Goal: Task Accomplishment & Management: Use online tool/utility

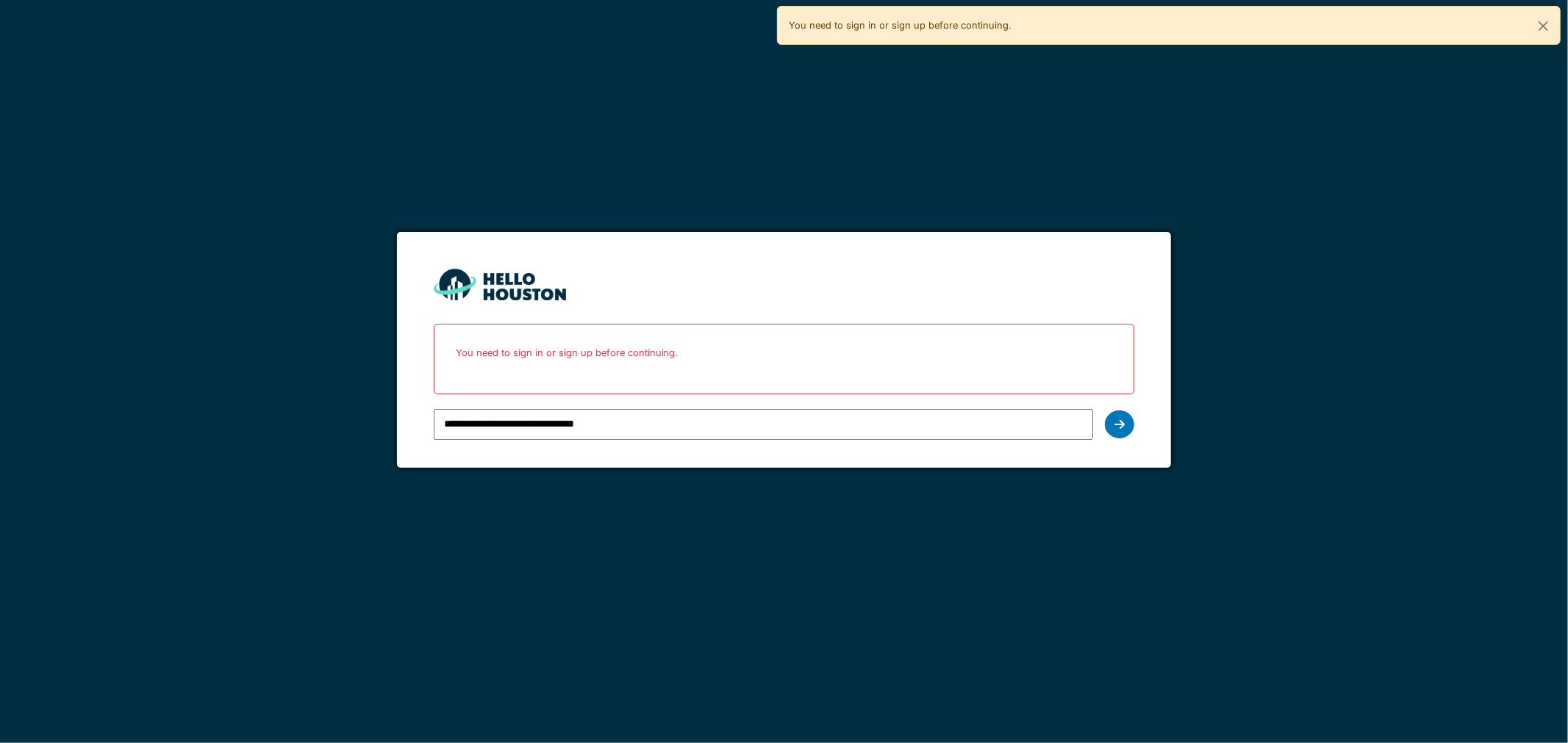
drag, startPoint x: 0, startPoint y: 0, endPoint x: 1103, endPoint y: 426, distance: 1182.4
click at [1117, 424] on form "**********" at bounding box center [784, 350] width 775 height 236
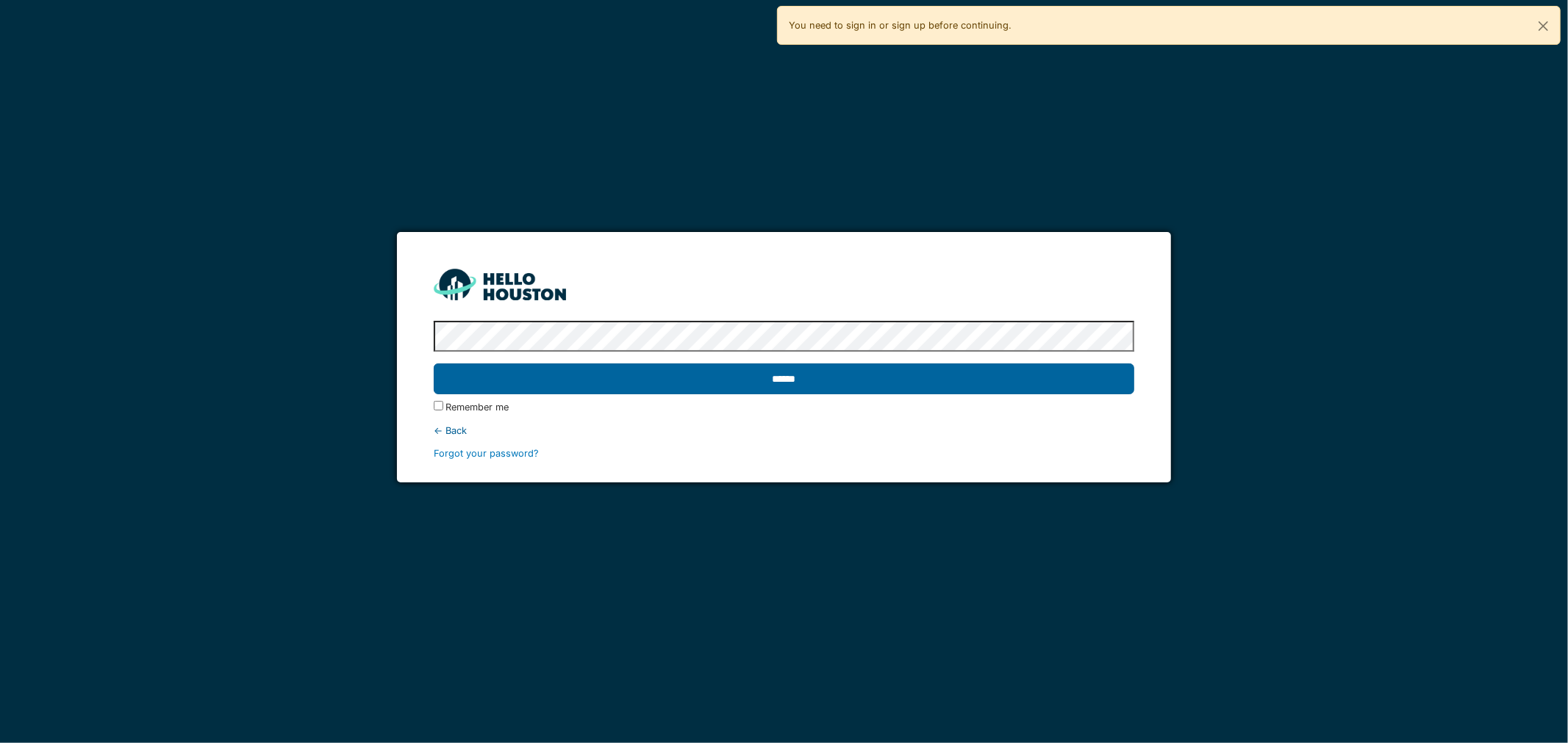
click at [776, 373] on input "******" at bounding box center [784, 379] width 701 height 30
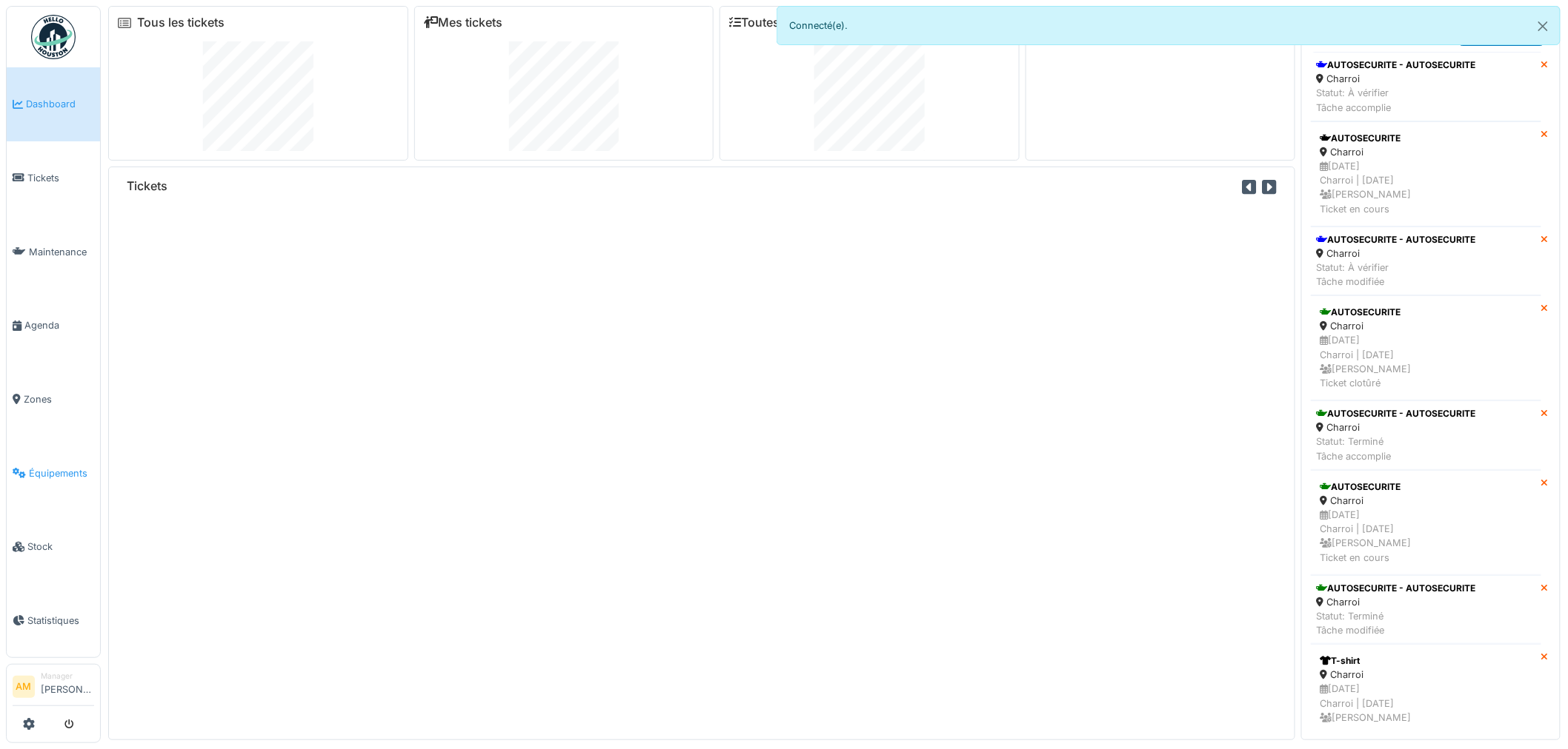
click at [61, 469] on span "Équipements" at bounding box center [61, 473] width 65 height 14
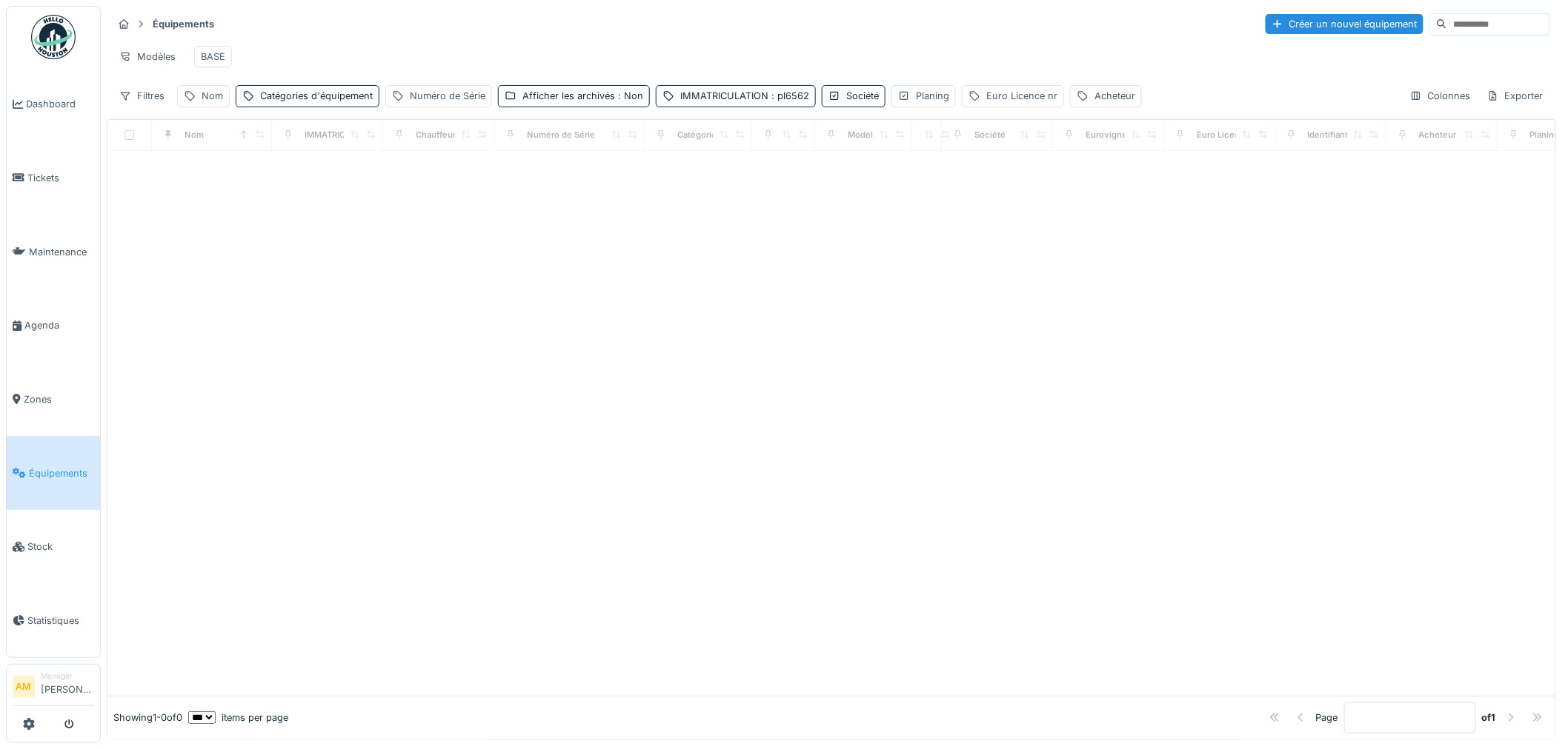
click at [367, 262] on div at bounding box center [831, 423] width 1448 height 545
click at [780, 101] on span ": pl6562" at bounding box center [789, 95] width 41 height 11
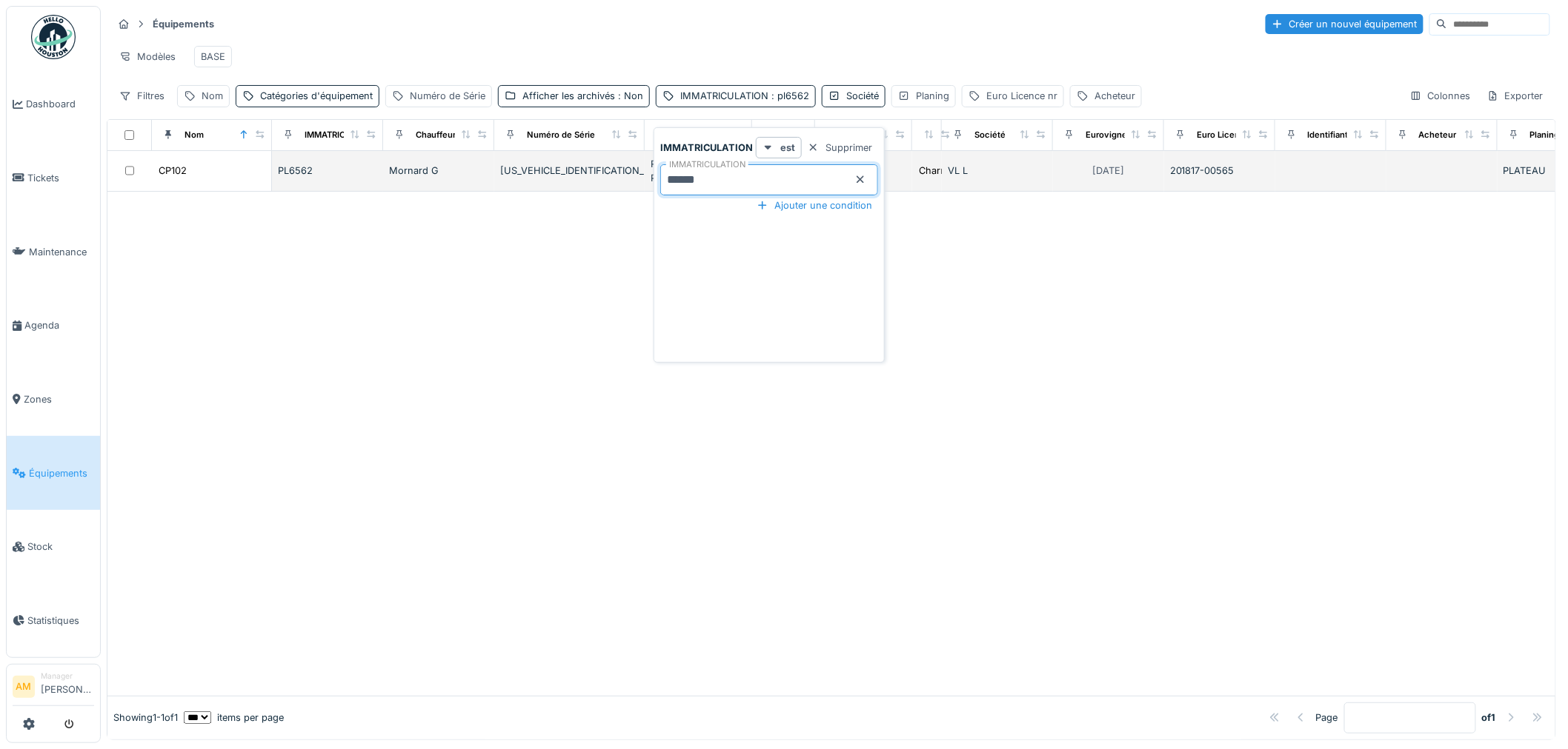
drag, startPoint x: 727, startPoint y: 187, endPoint x: 455, endPoint y: 197, distance: 272.2
click at [461, 197] on body "Dashboard Tickets Maintenance [GEOGRAPHIC_DATA] Zones Équipements Stock Statist…" at bounding box center [784, 374] width 1568 height 749
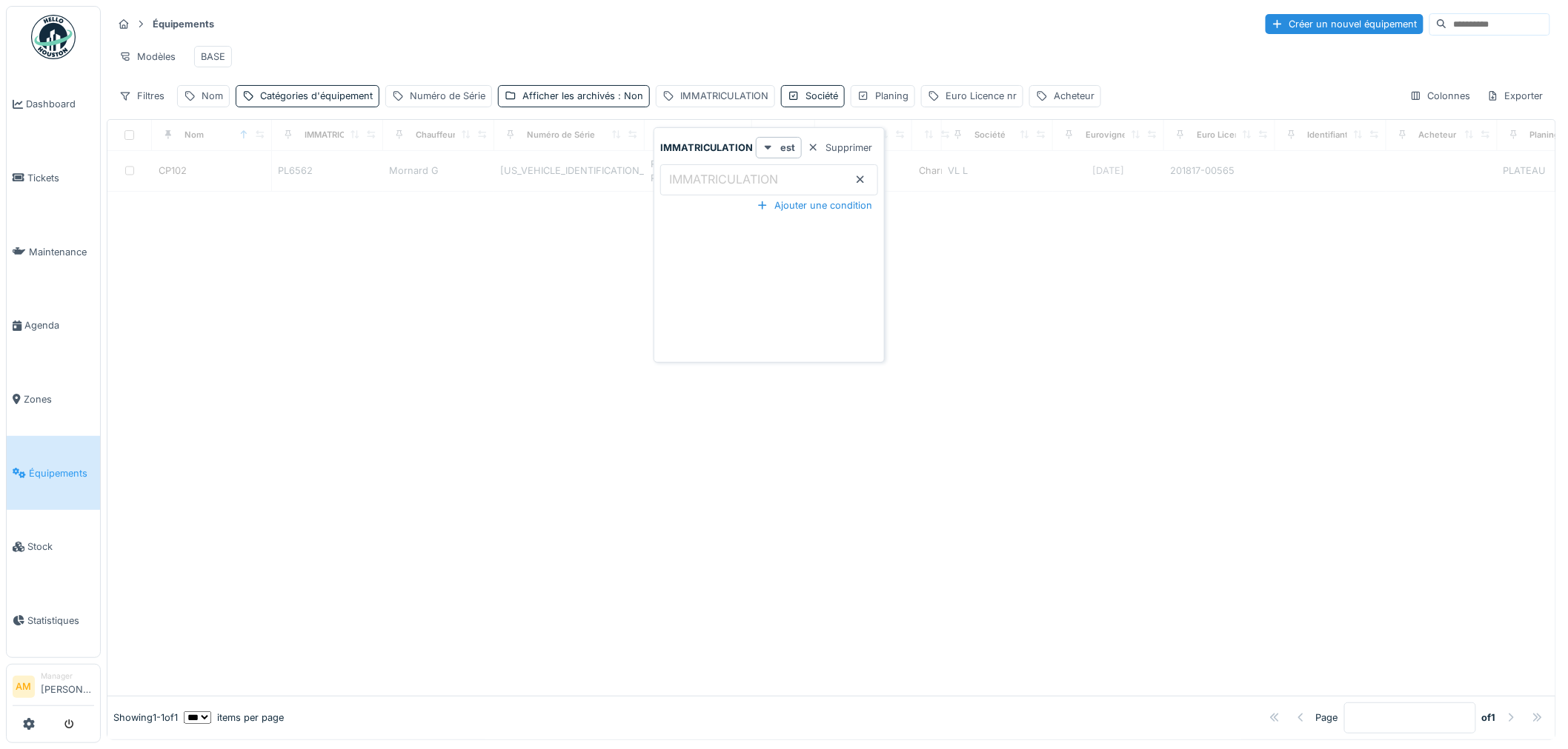
click at [438, 248] on div at bounding box center [831, 444] width 1448 height 504
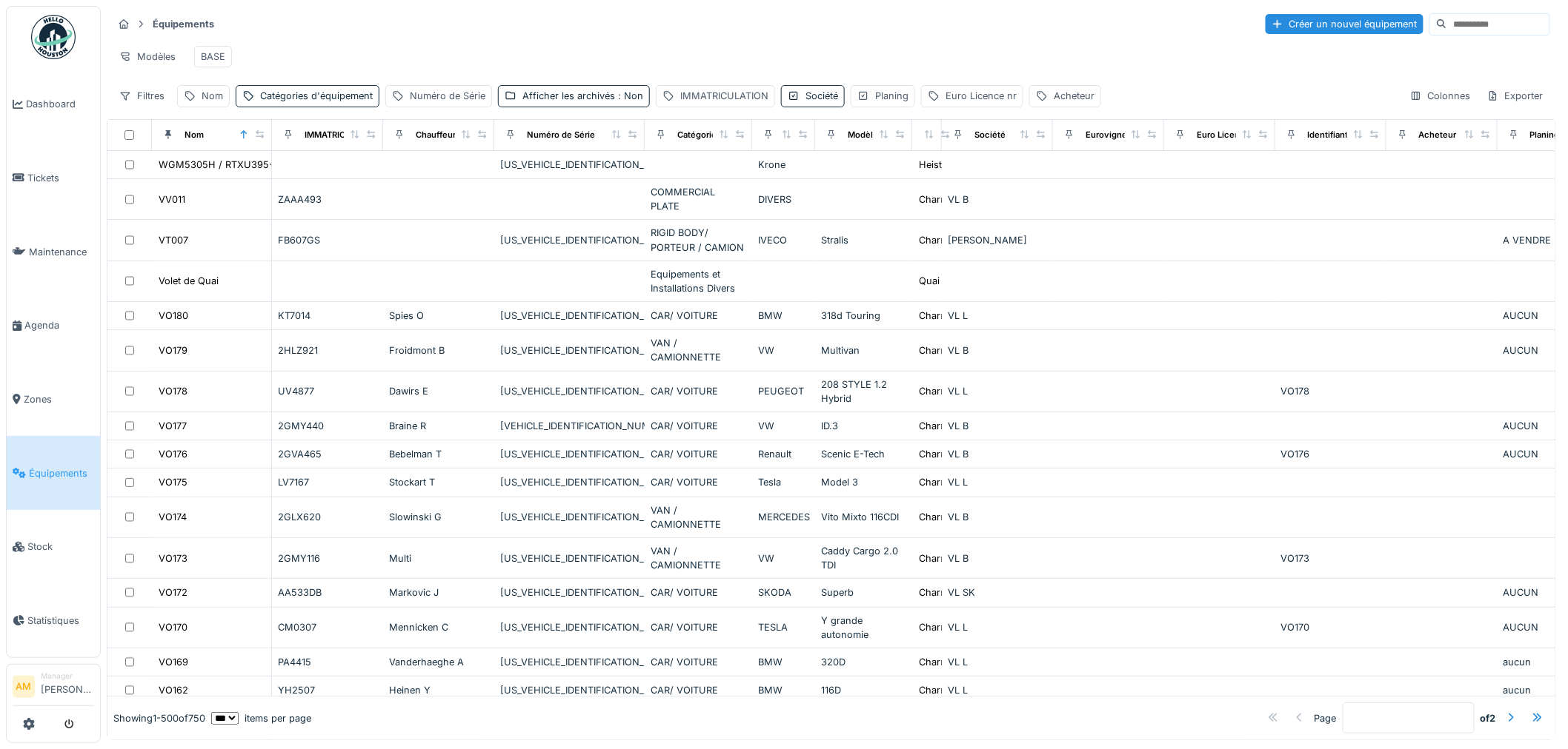
click at [506, 43] on div "Modèles BASE" at bounding box center [831, 56] width 1438 height 33
click at [561, 57] on div "Modèles BASE" at bounding box center [831, 56] width 1438 height 33
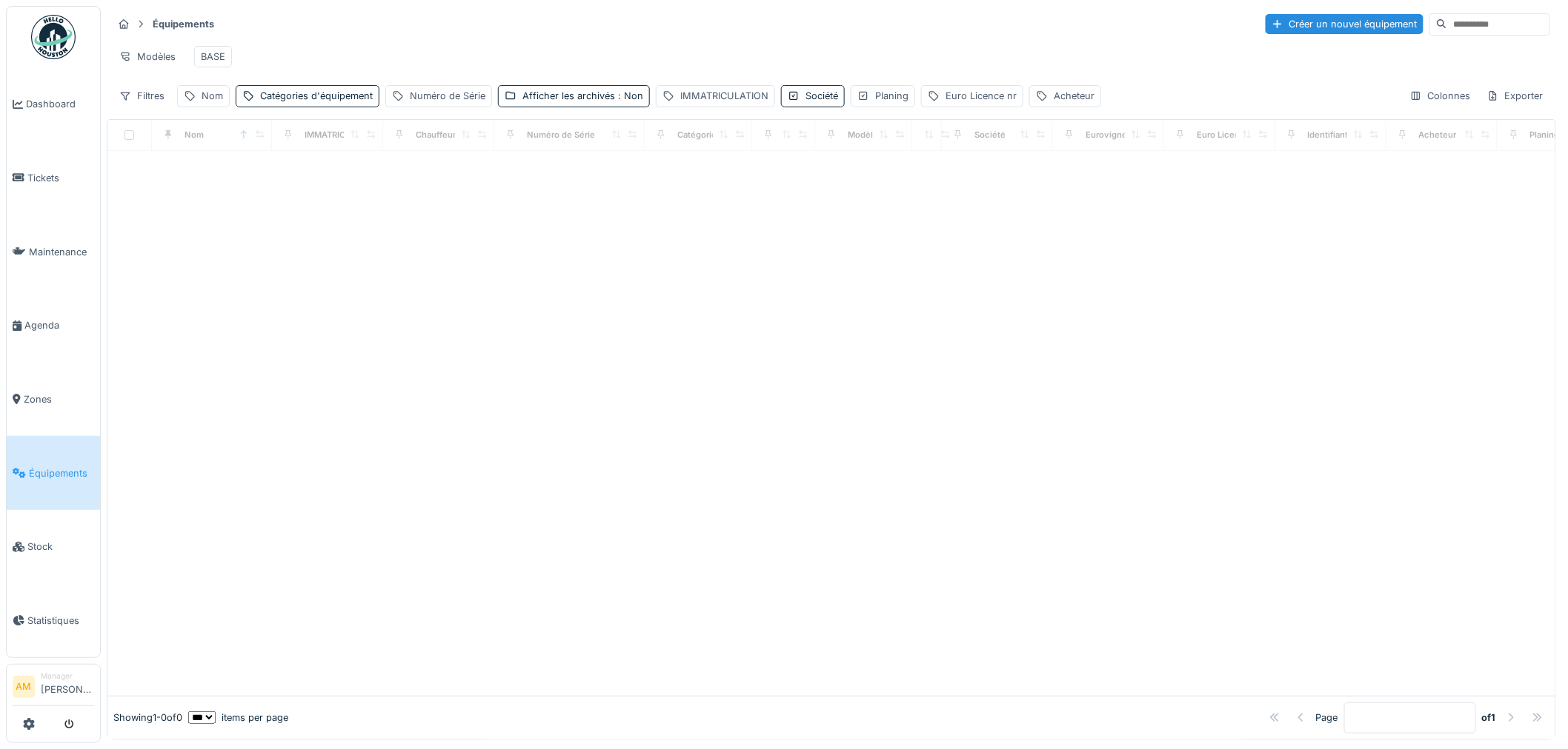
click at [552, 58] on div "Modèles BASE" at bounding box center [831, 56] width 1438 height 33
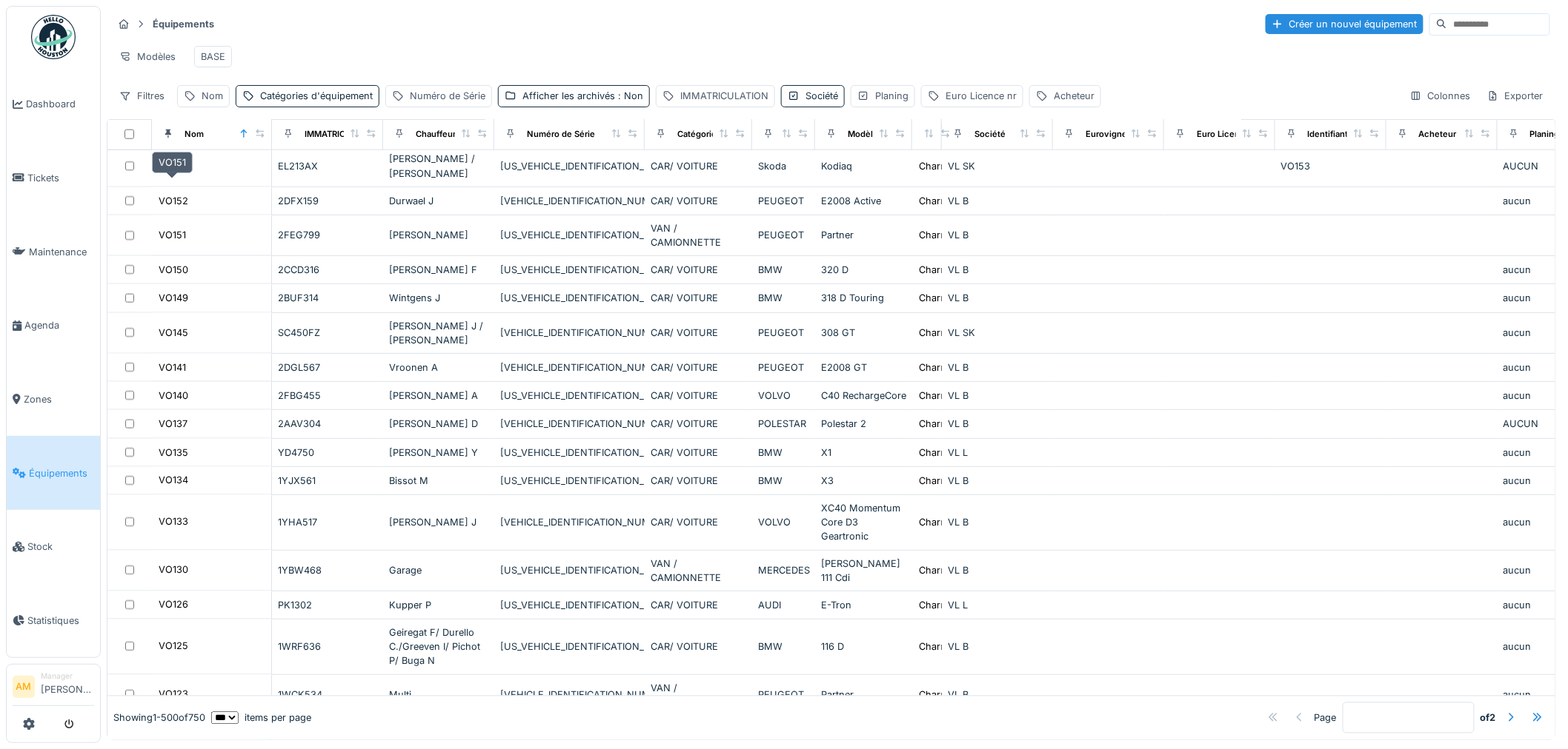
scroll to position [822, 0]
click at [243, 138] on icon at bounding box center [244, 134] width 10 height 9
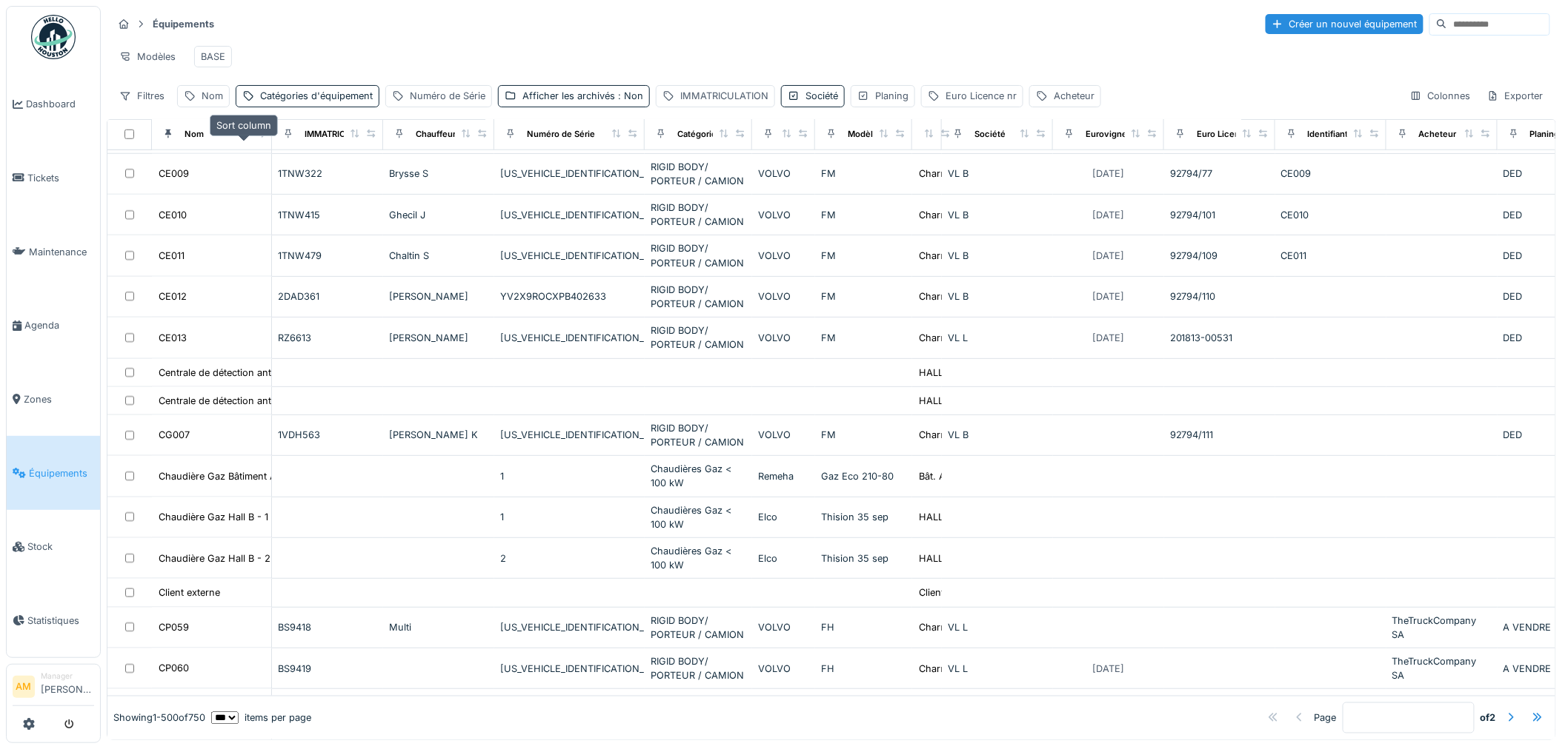
scroll to position [164, 0]
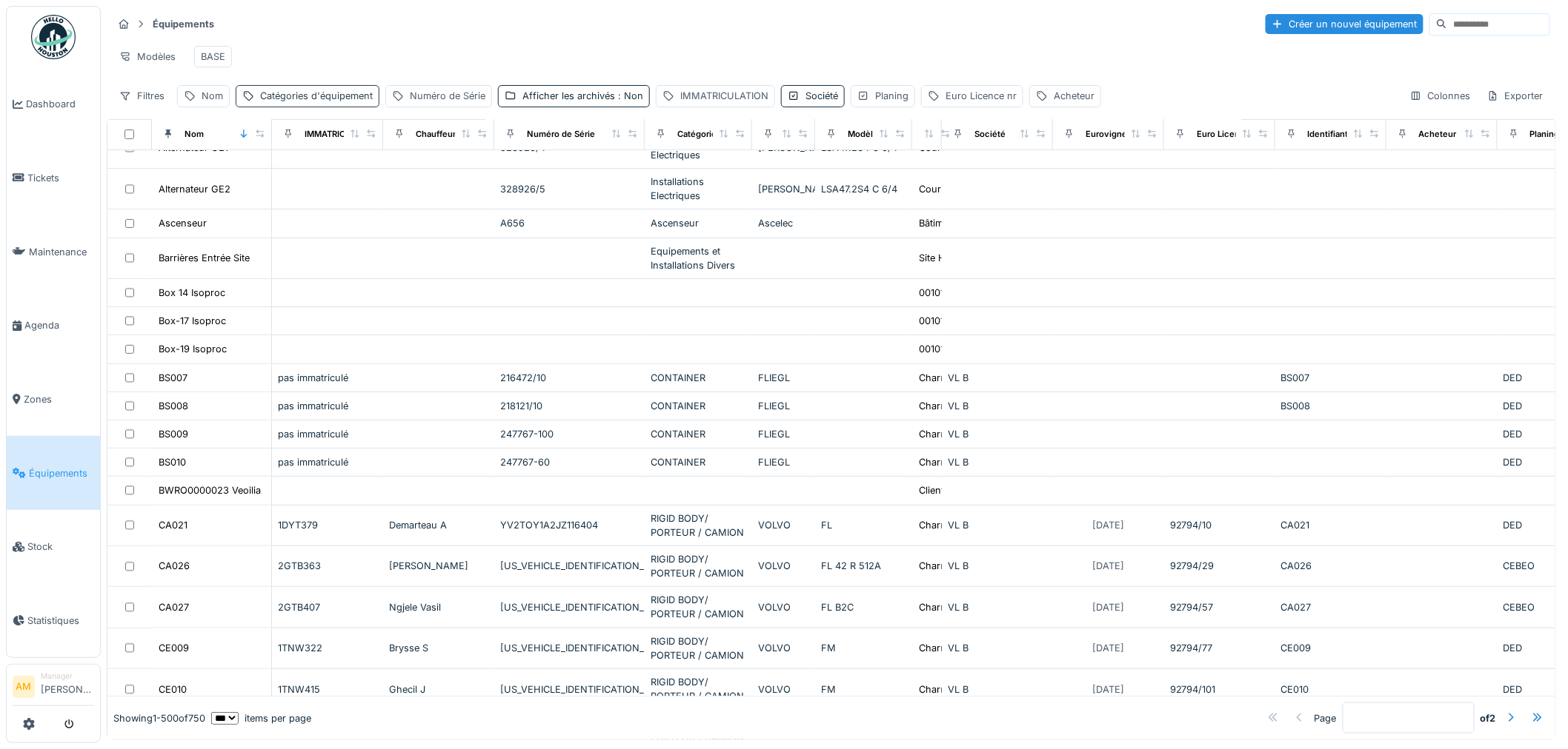
click at [353, 103] on div "Catégories d'équipement" at bounding box center [316, 95] width 113 height 14
click at [332, 183] on div "Catégories d'équipement" at bounding box center [330, 188] width 182 height 14
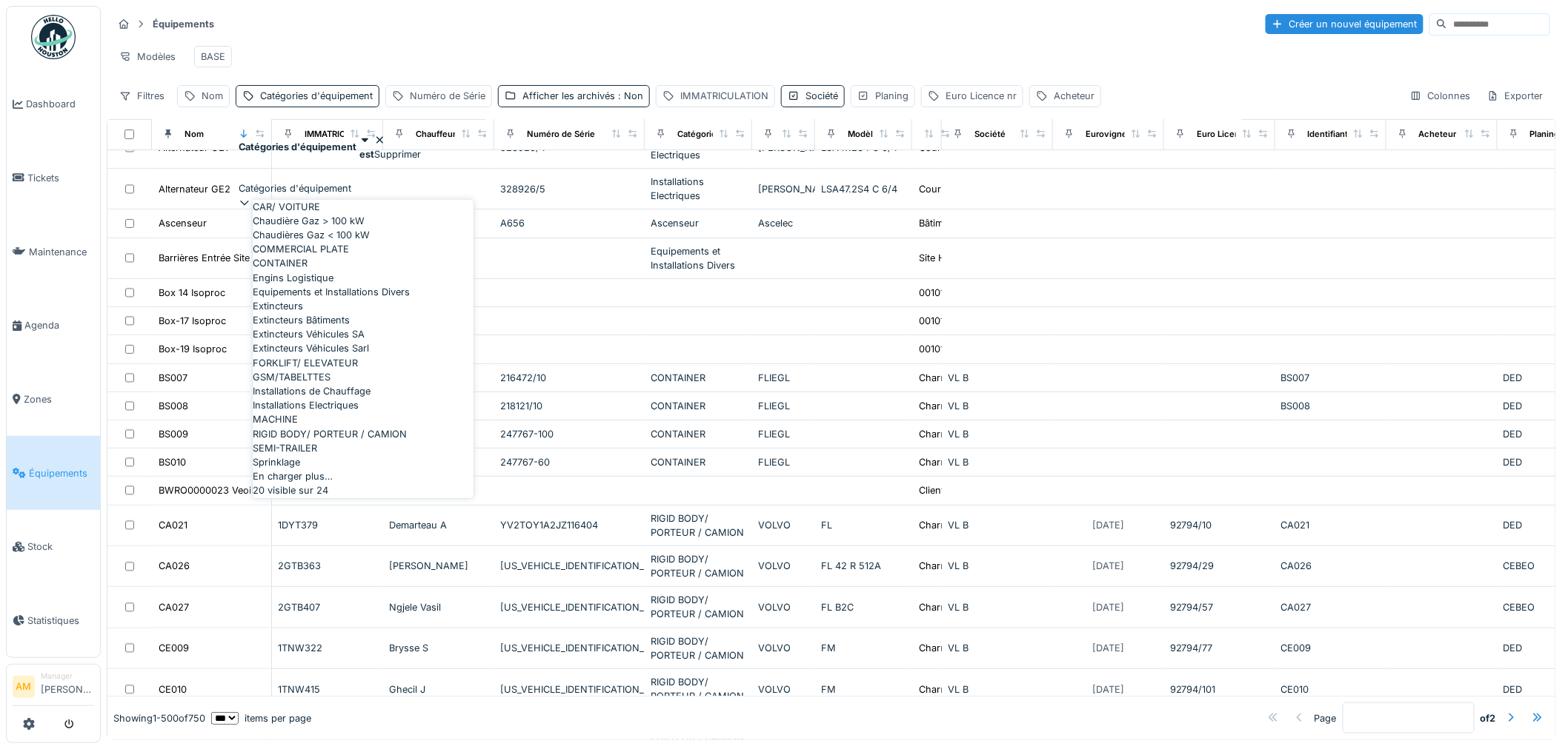
scroll to position [423, 0]
click at [331, 427] on span "RIGID BODY/ PORTEUR / CAMION" at bounding box center [329, 434] width 154 height 14
type input "****"
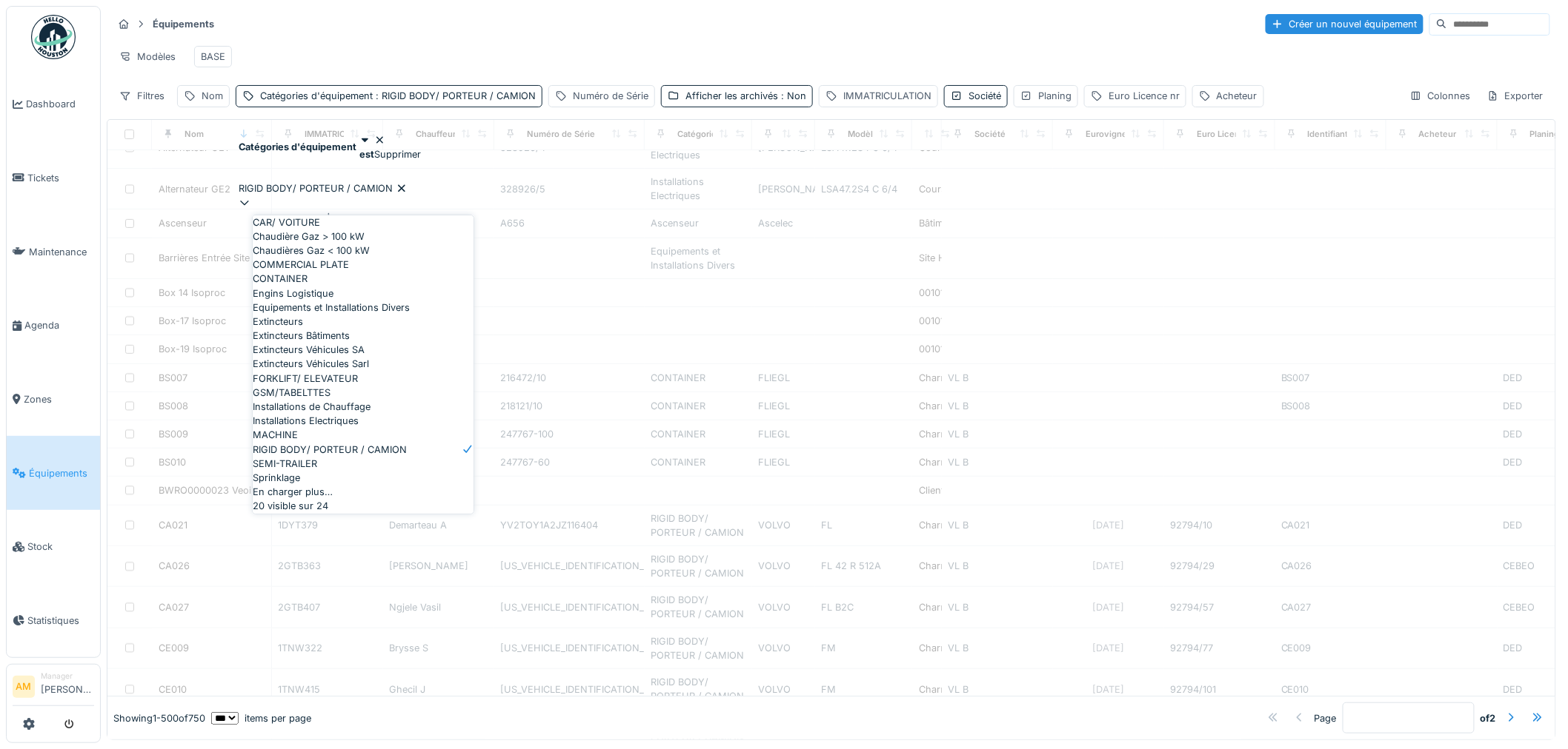
click at [388, 34] on div "Équipements Créer un nouvel équipement" at bounding box center [831, 24] width 1438 height 25
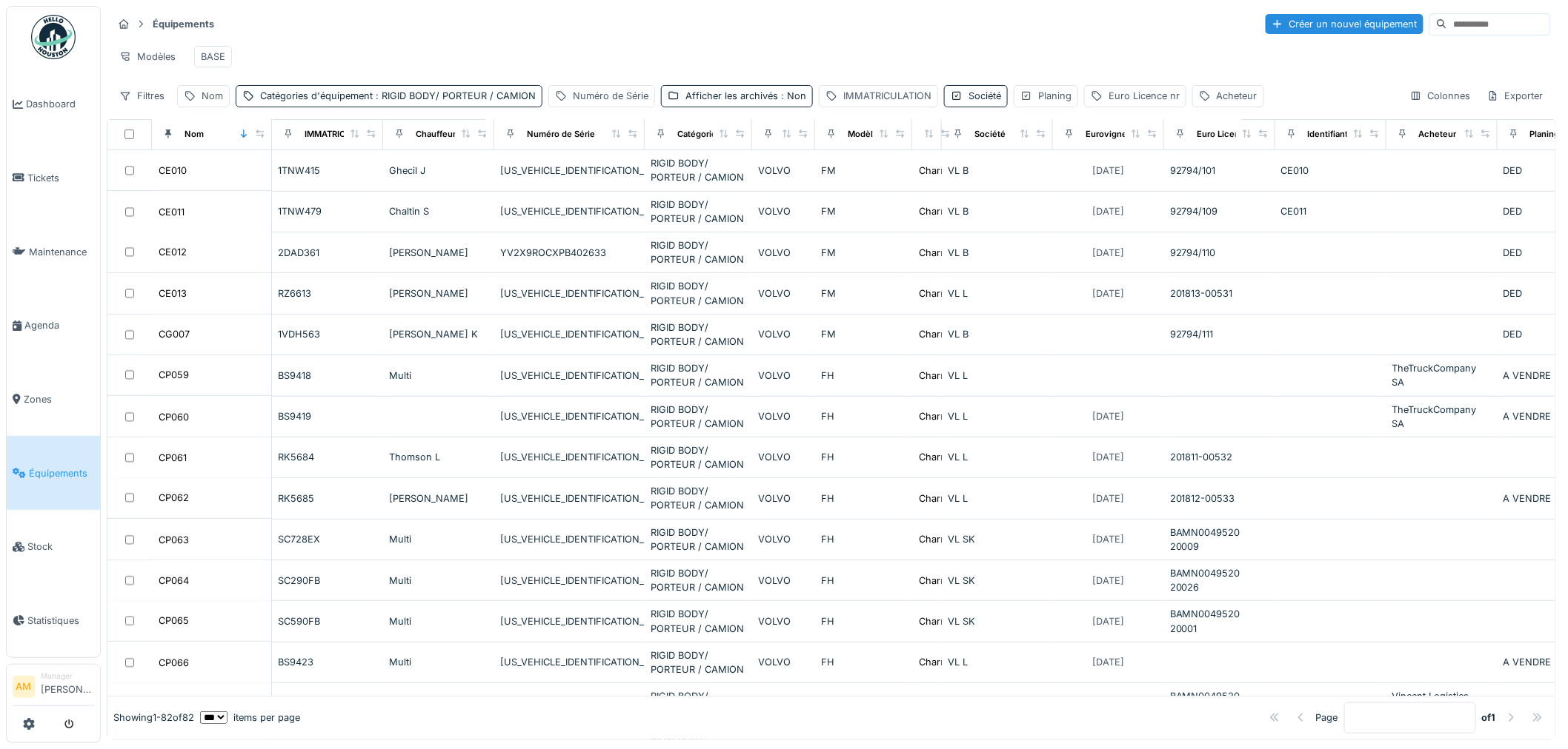
scroll to position [0, 0]
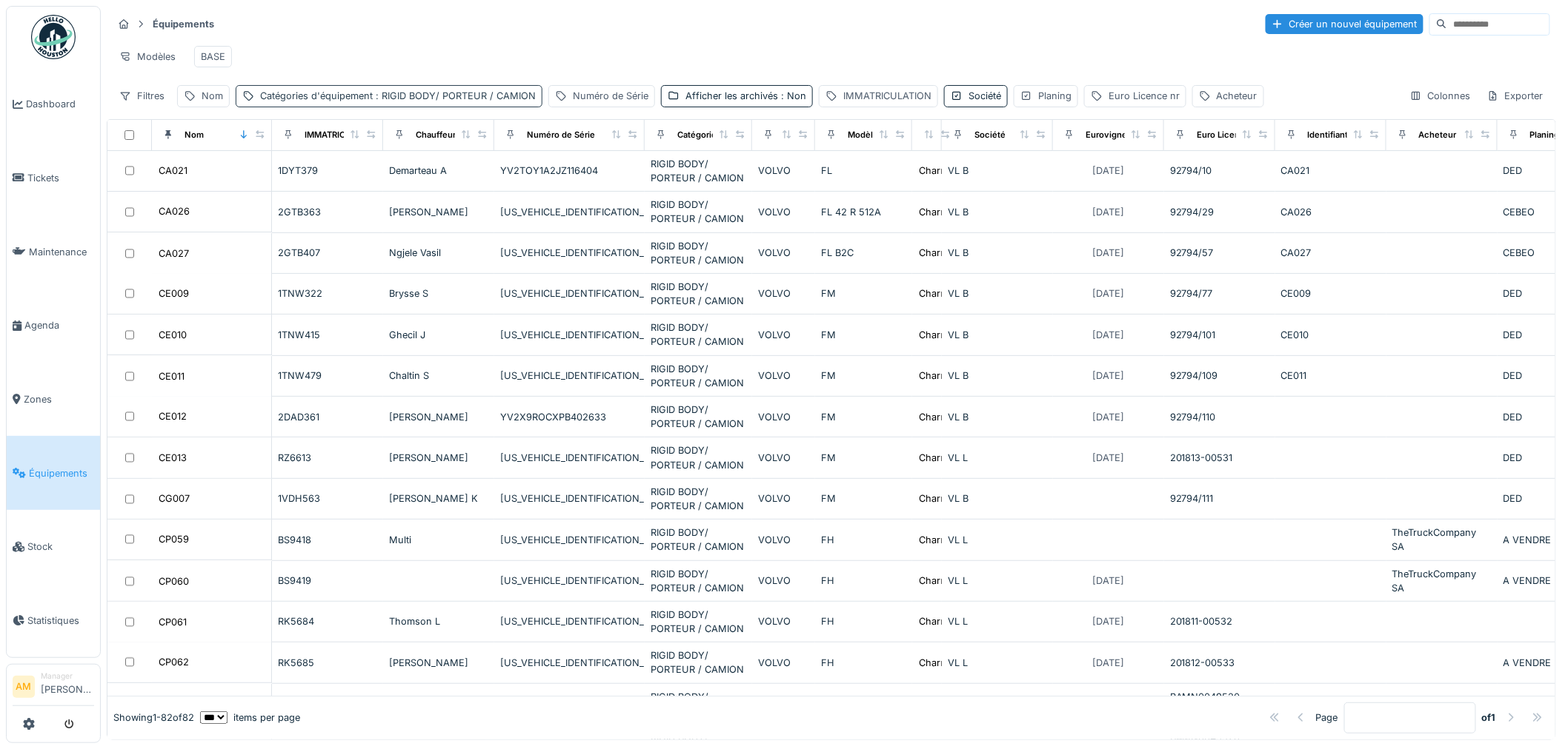
click at [393, 101] on span ": RIGID BODY/ PORTEUR / CAMION" at bounding box center [454, 95] width 163 height 11
click at [421, 196] on div at bounding box center [330, 203] width 182 height 14
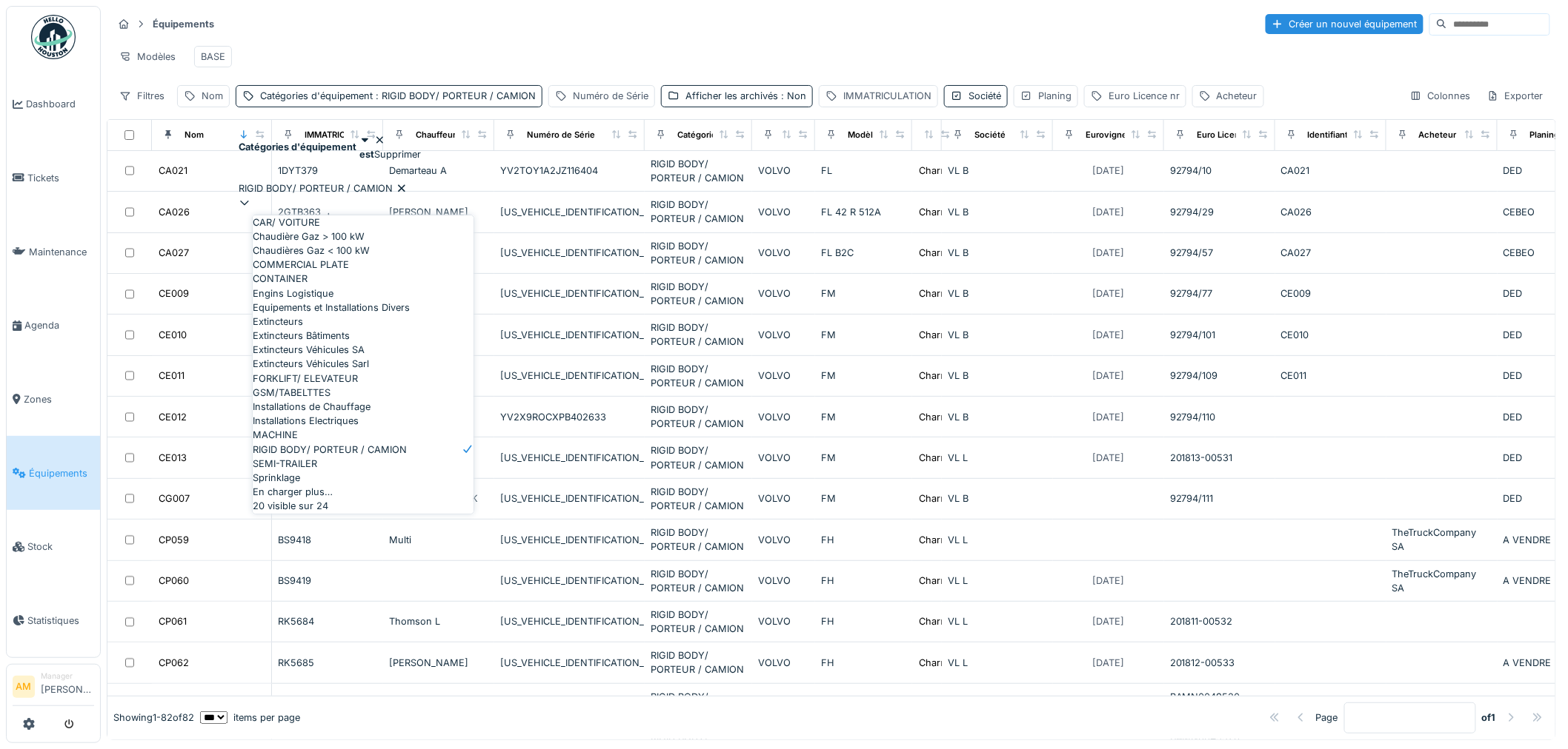
scroll to position [423, 0]
click at [341, 485] on div "En charger plus…" at bounding box center [362, 492] width 221 height 14
click at [337, 457] on span "TRACTOR / TRACTEUR" at bounding box center [304, 464] width 105 height 14
type input "*********"
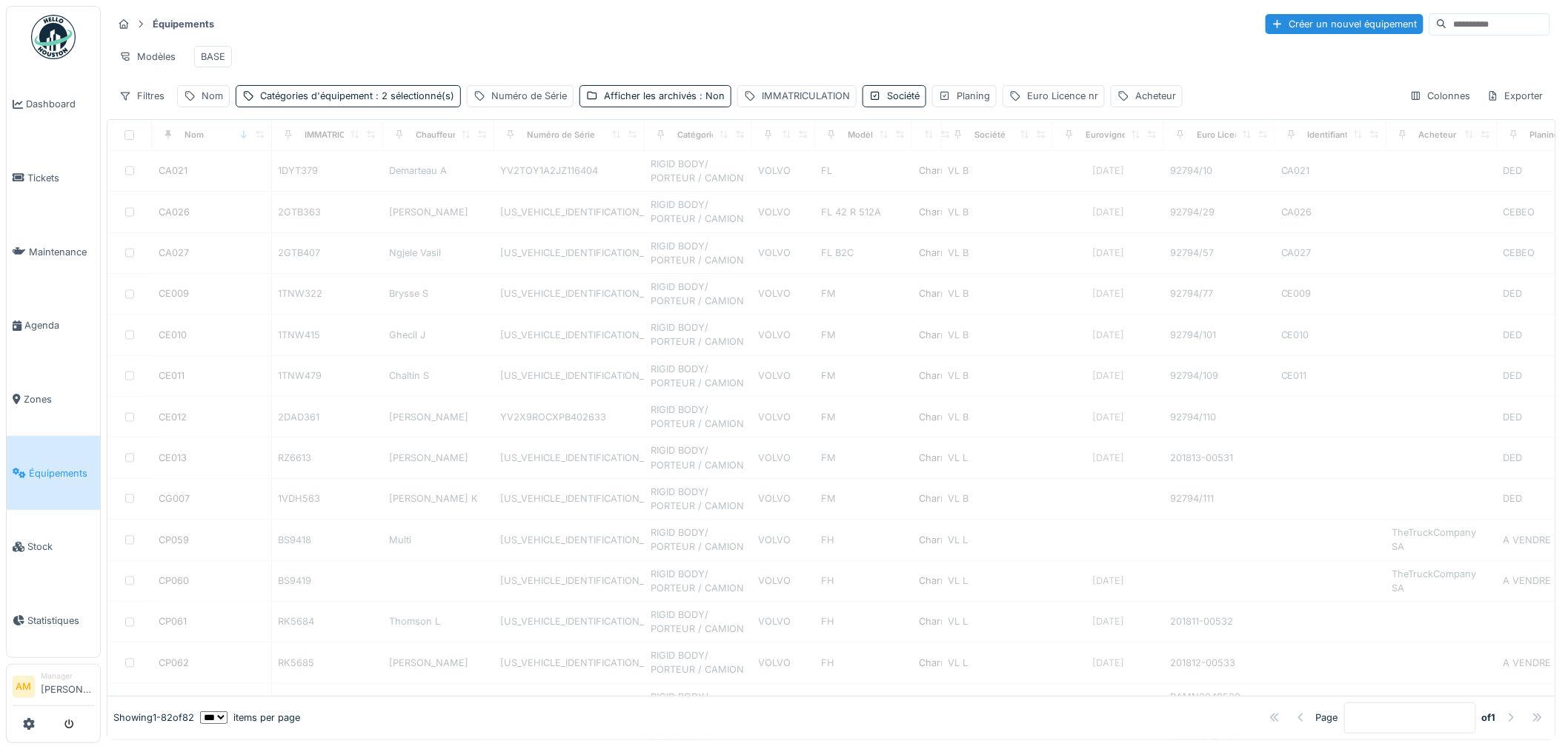
click at [385, 30] on div "Équipements Créer un nouvel équipement" at bounding box center [831, 24] width 1438 height 25
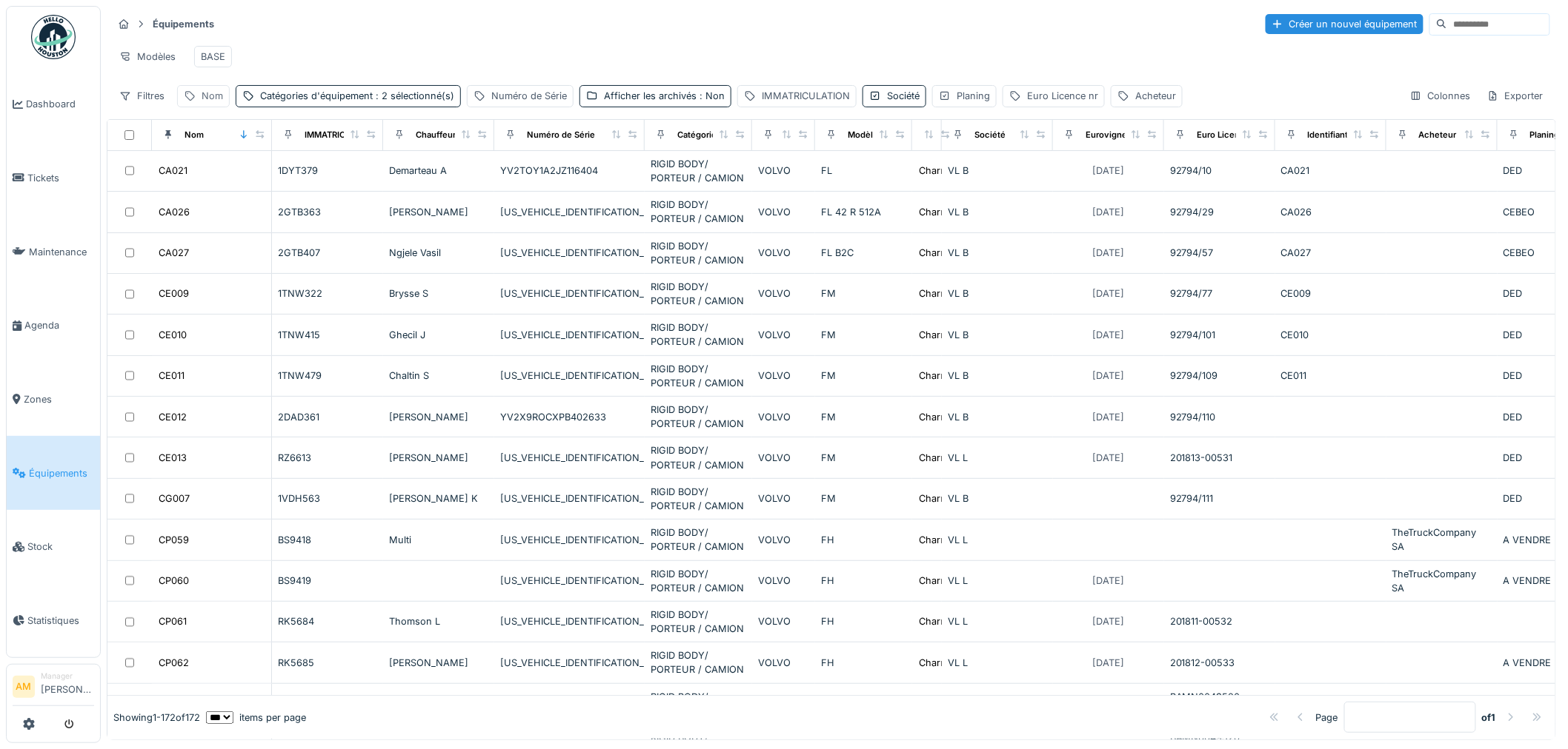
click at [207, 103] on div "Nom" at bounding box center [211, 95] width 21 height 14
click at [223, 181] on input "Nom" at bounding box center [257, 197] width 153 height 31
type input "*****"
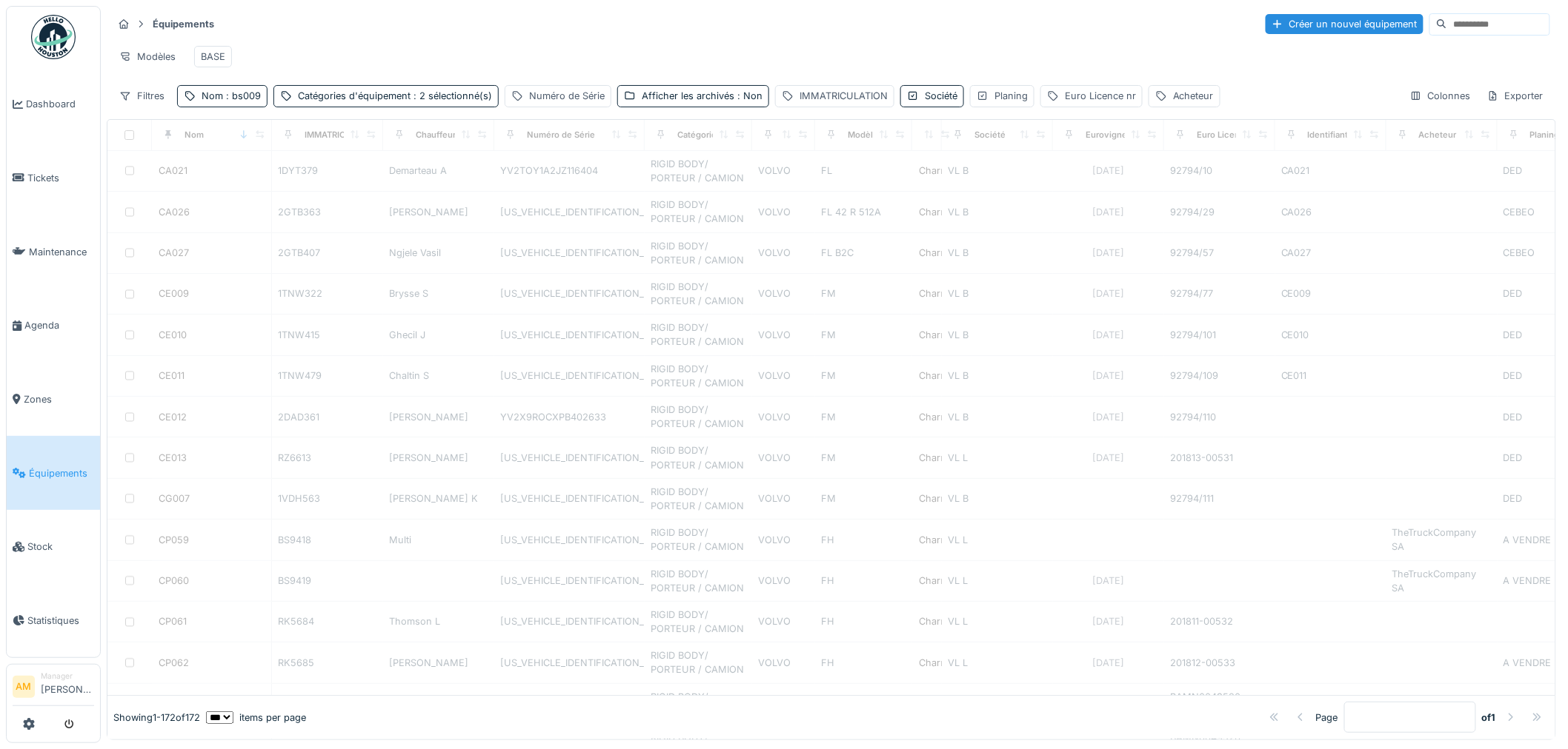
click at [401, 46] on div "Modèles BASE" at bounding box center [831, 56] width 1438 height 33
click at [351, 103] on div "Catégories d'équipement : 2 sélectionné(s)" at bounding box center [395, 95] width 194 height 14
click at [444, 184] on icon at bounding box center [438, 188] width 12 height 9
type input "****"
drag, startPoint x: 420, startPoint y: 186, endPoint x: 516, endPoint y: 78, distance: 144.5
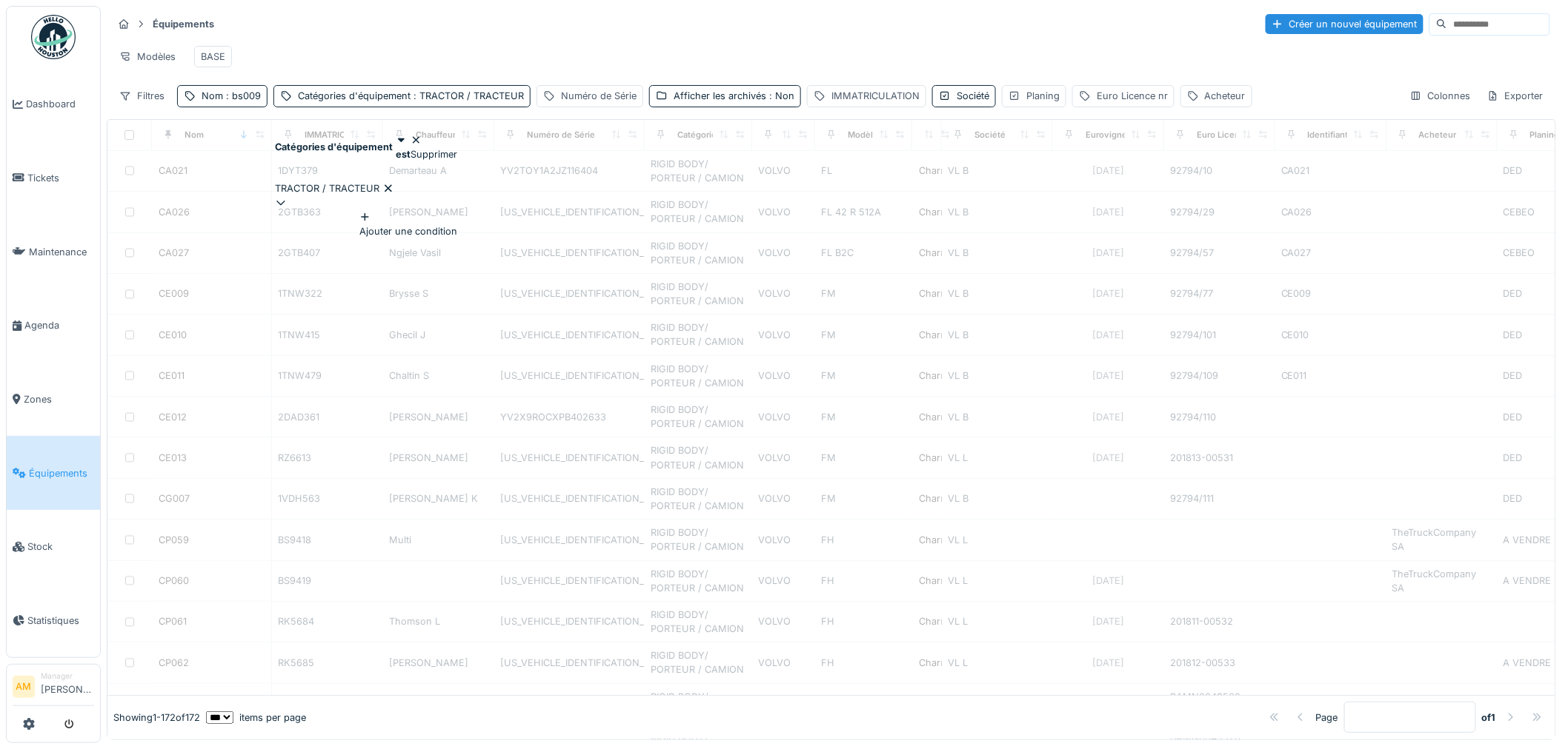
click at [418, 185] on div "TRACTOR / TRACTEUR" at bounding box center [366, 188] width 182 height 14
click at [553, 60] on div "Modèles BASE" at bounding box center [831, 56] width 1438 height 33
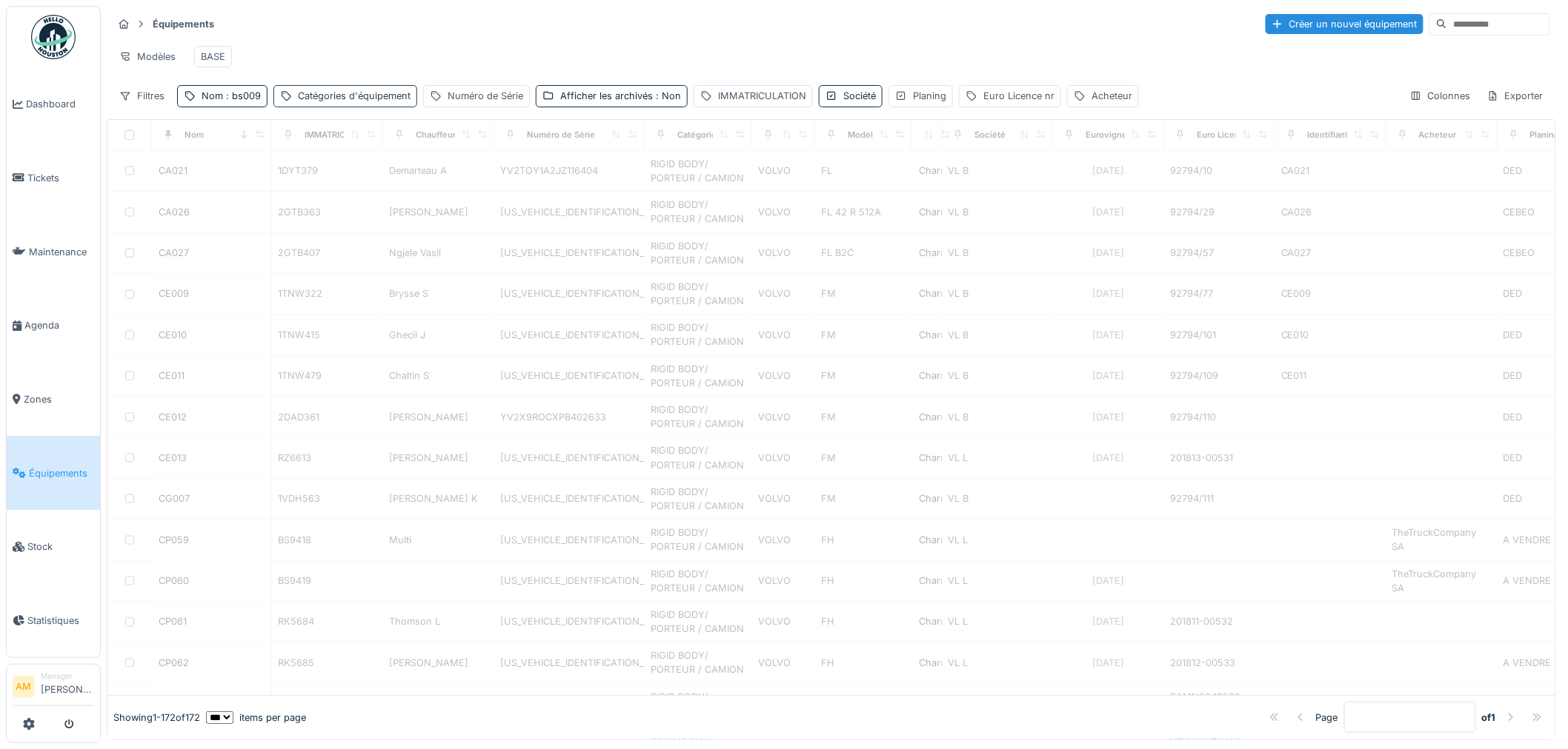
click at [314, 102] on div "Catégories d'équipement" at bounding box center [354, 95] width 113 height 14
click at [838, 54] on div "Modèles BASE" at bounding box center [831, 56] width 1438 height 33
click at [643, 60] on div "Modèles BASE" at bounding box center [831, 56] width 1438 height 33
click at [627, 103] on div "Afficher les archivés : Non" at bounding box center [621, 95] width 121 height 14
click at [578, 66] on div "Modèles BASE" at bounding box center [831, 56] width 1438 height 33
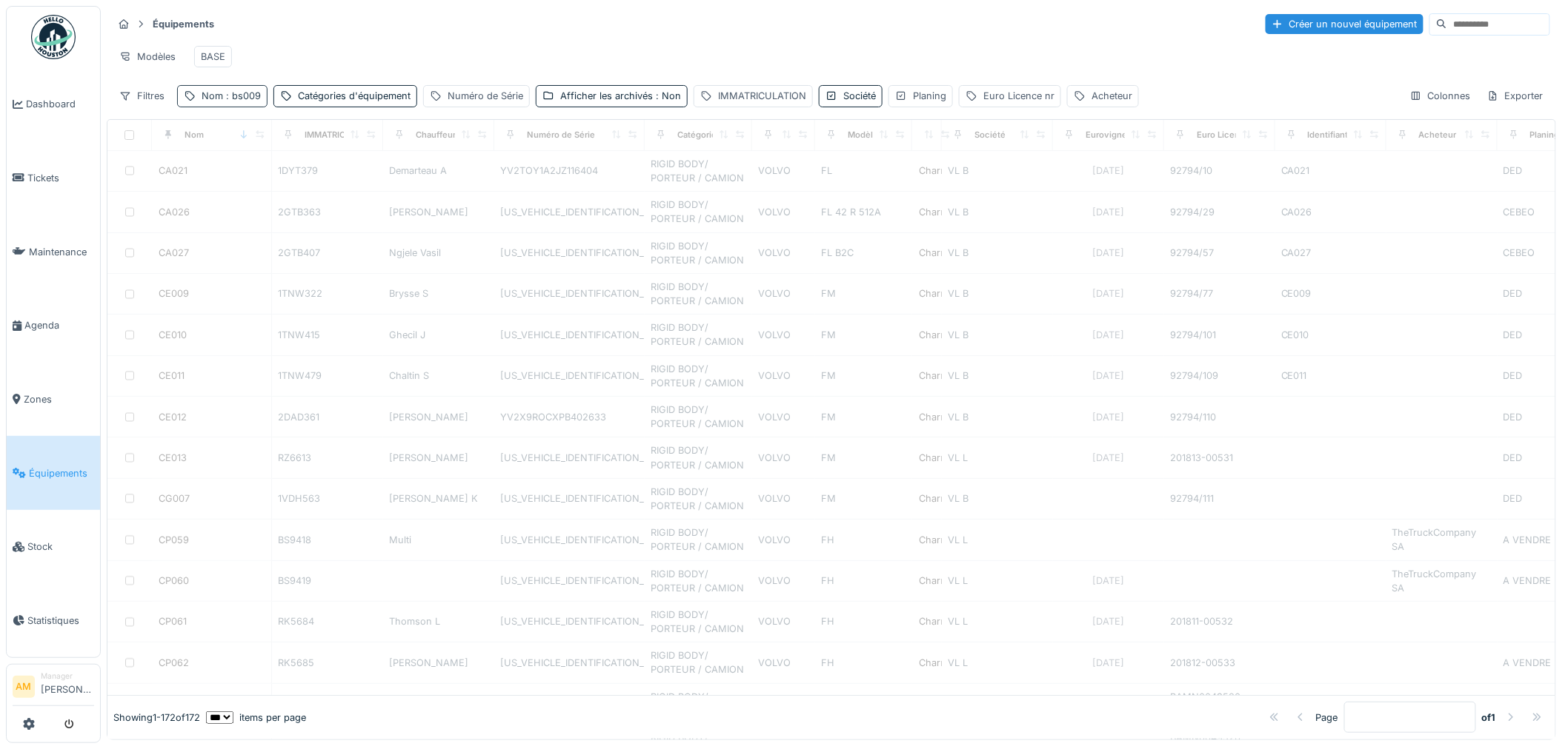
click at [255, 101] on span ": bs009" at bounding box center [242, 95] width 38 height 11
drag, startPoint x: 246, startPoint y: 178, endPoint x: 150, endPoint y: 110, distance: 117.6
click at [110, 180] on body "Dashboard Tickets Maintenance Agenda Zones Équipements Stock Statistiques AM Ma…" at bounding box center [784, 374] width 1568 height 749
click at [517, 6] on div "Équipements Créer un nouvel équipement Modèles BASE Filtres Nom : bs009 Catégor…" at bounding box center [831, 60] width 1449 height 107
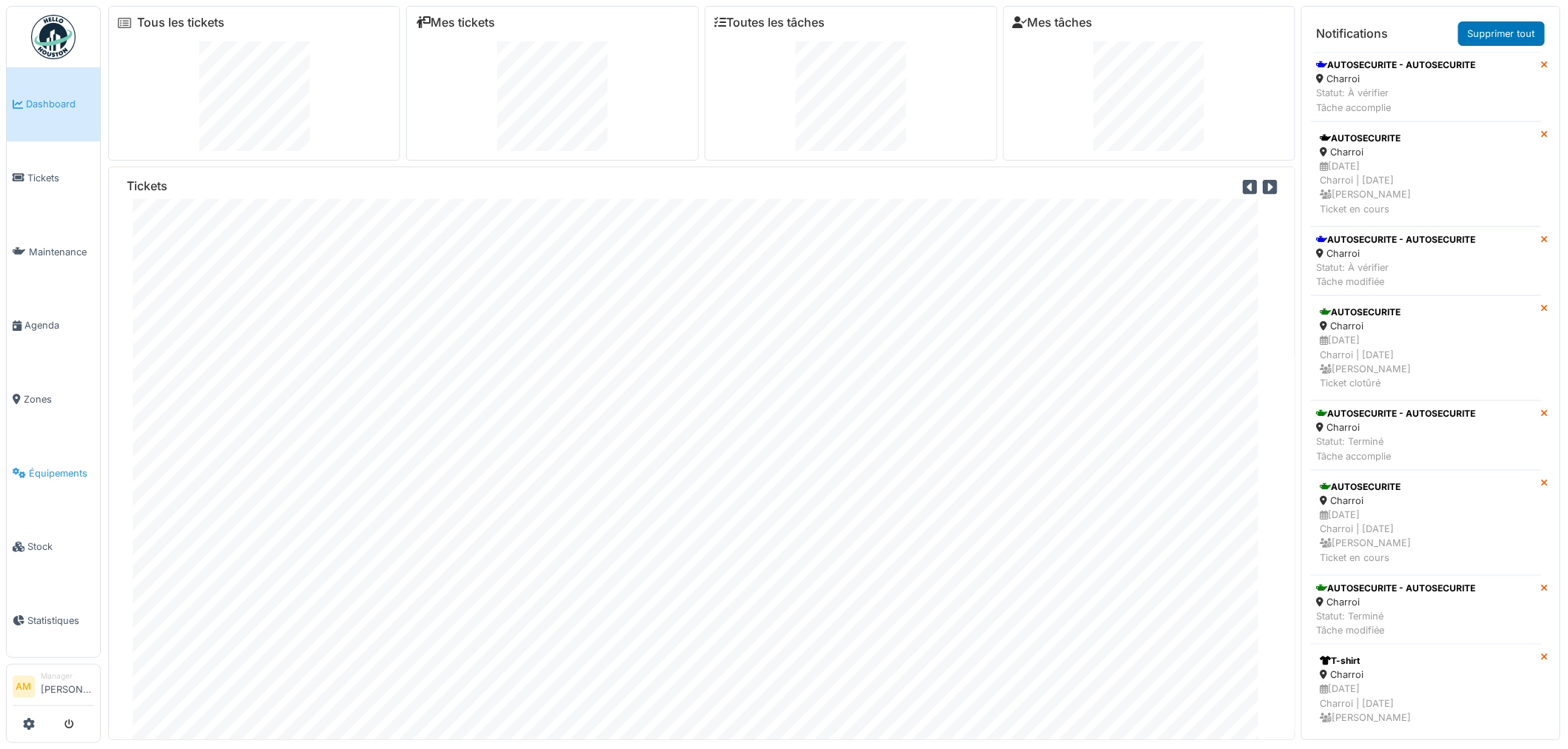
click at [55, 468] on span "Équipements" at bounding box center [61, 473] width 65 height 14
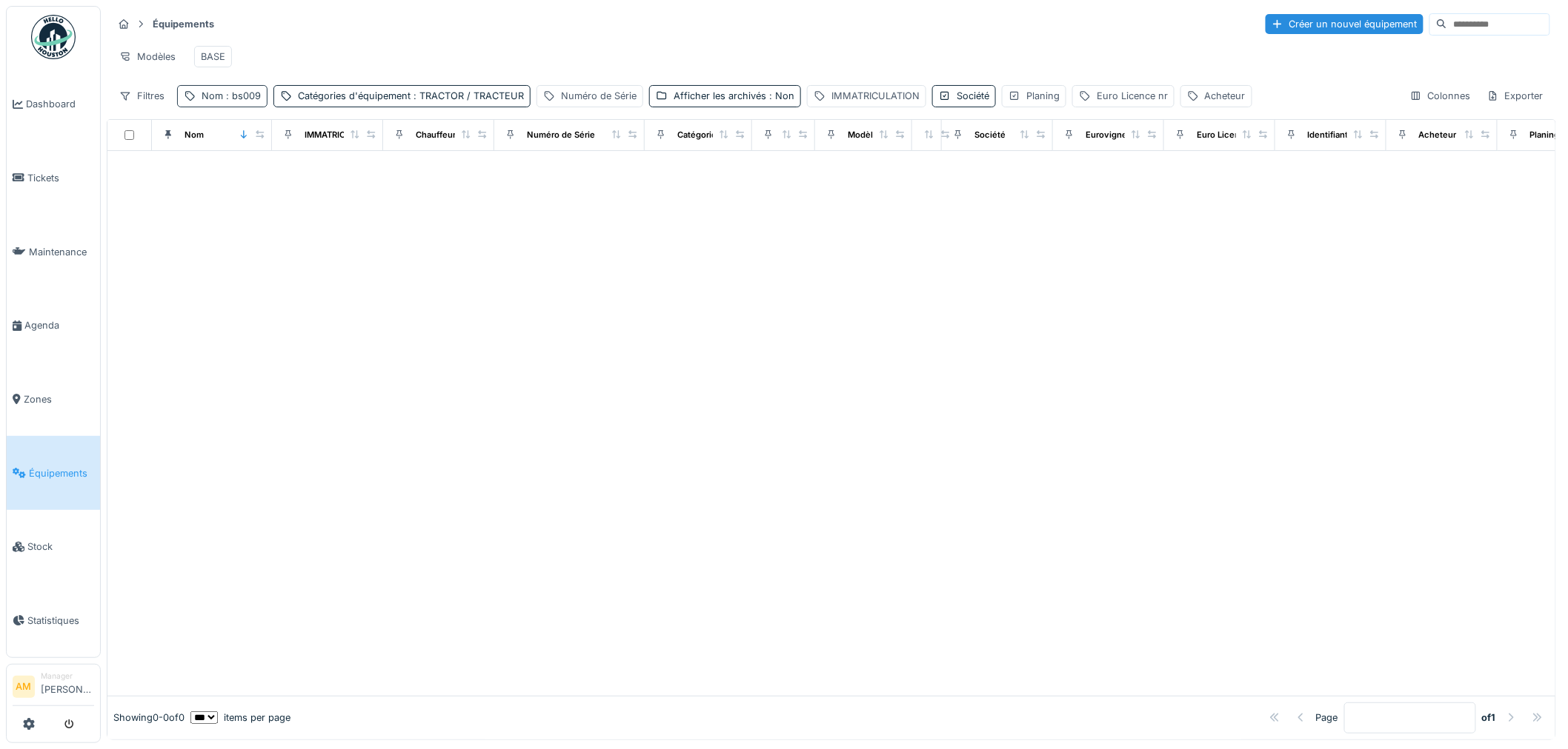
click at [246, 103] on div "Nom : bs009" at bounding box center [231, 95] width 60 height 14
drag, startPoint x: 596, startPoint y: 279, endPoint x: 507, endPoint y: 165, distance: 144.6
click at [593, 277] on div at bounding box center [831, 423] width 1448 height 545
click at [461, 101] on span ": TRACTOR / TRACTEUR" at bounding box center [466, 95] width 113 height 11
click at [416, 176] on icon at bounding box center [417, 179] width 14 height 10
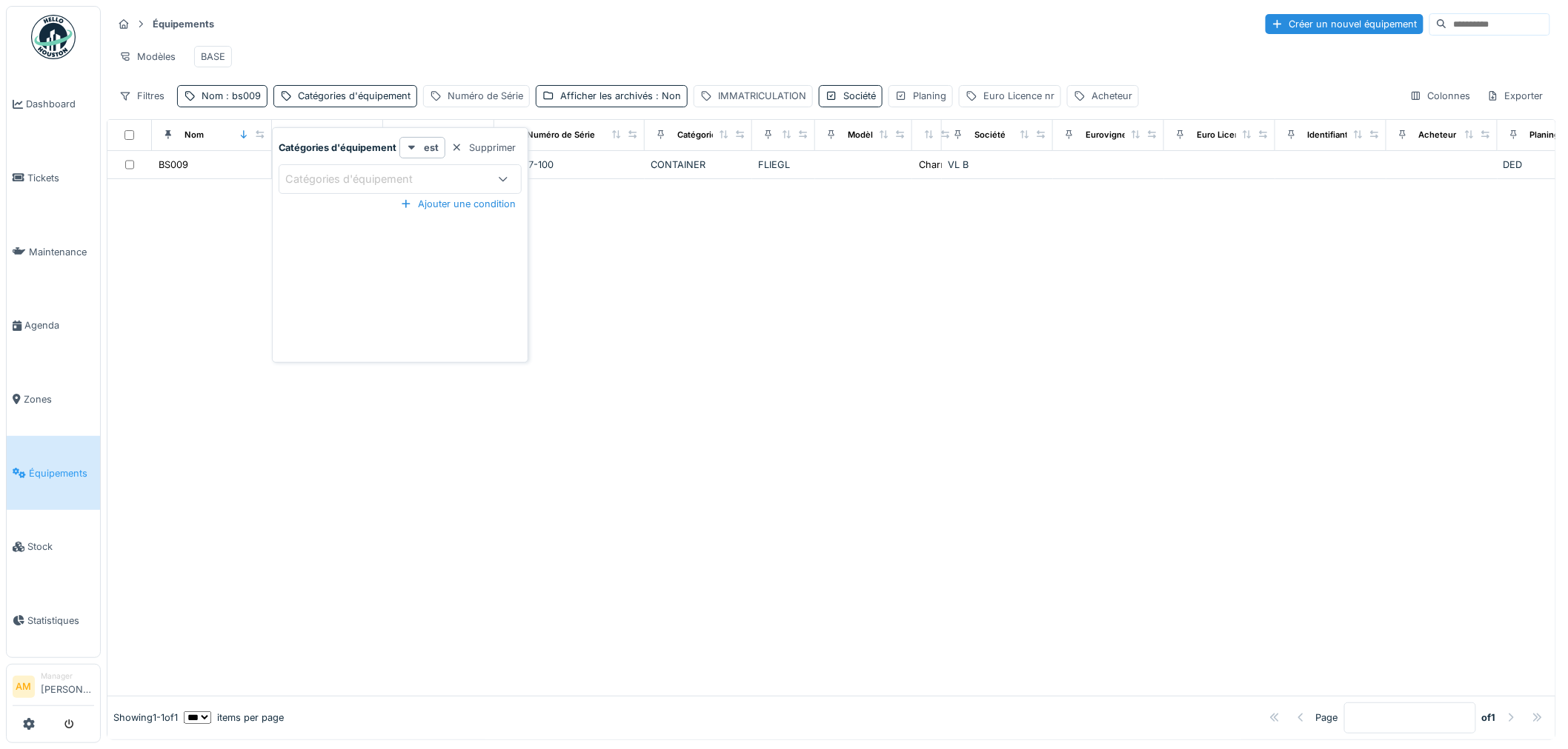
drag, startPoint x: 415, startPoint y: 491, endPoint x: 231, endPoint y: 366, distance: 222.4
click at [414, 491] on div at bounding box center [831, 437] width 1448 height 517
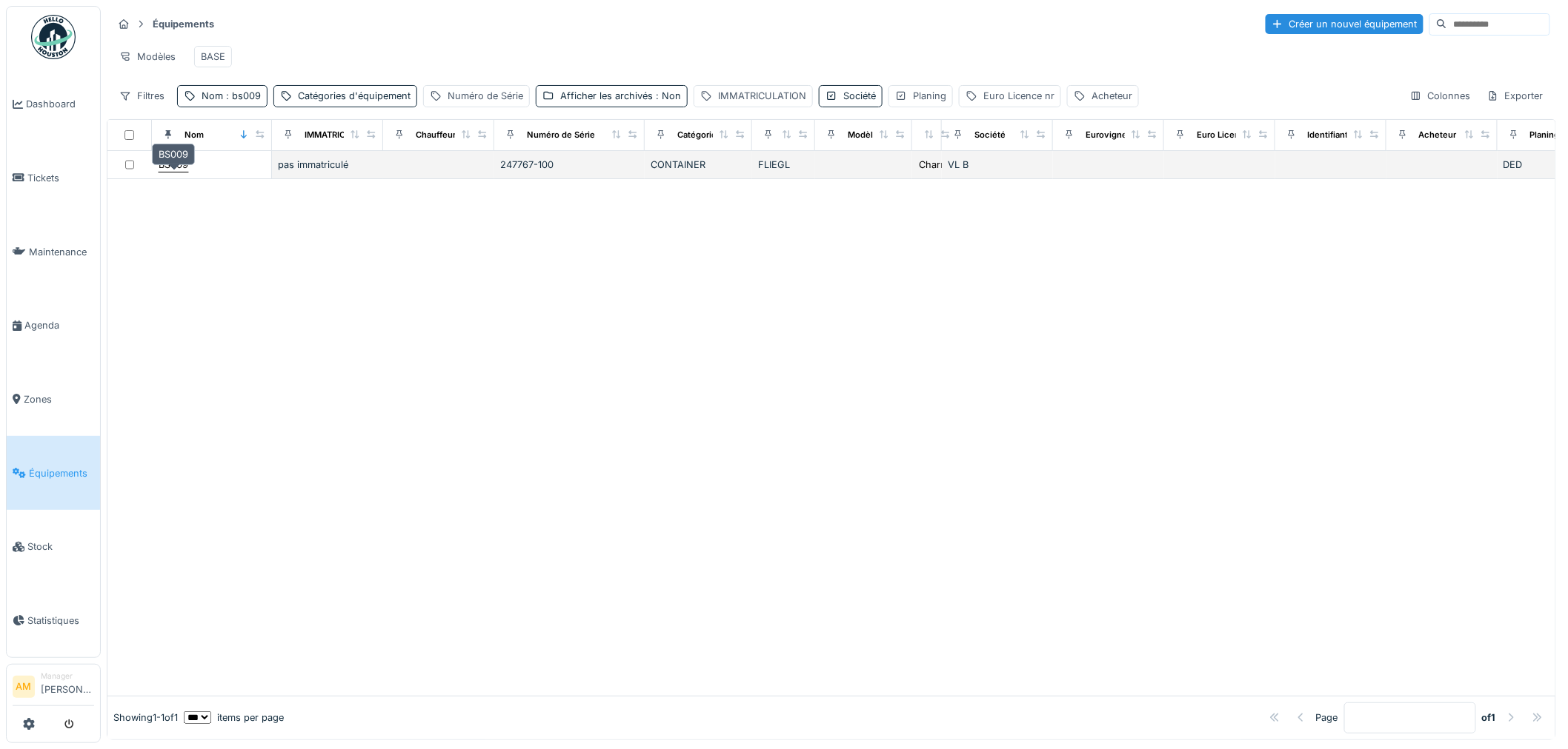
click at [176, 172] on div "BS009" at bounding box center [173, 164] width 30 height 14
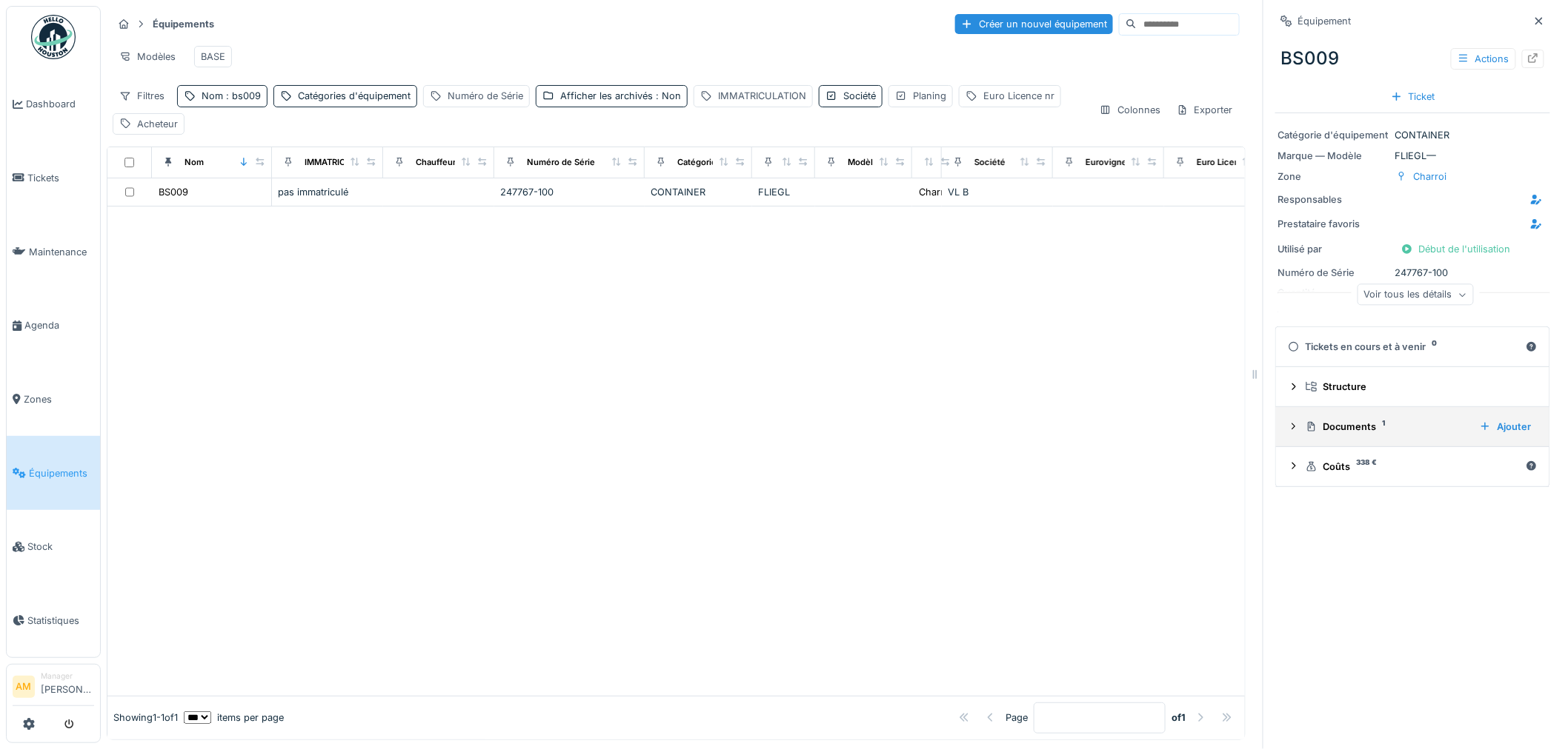
click at [1338, 425] on div "Documents 1" at bounding box center [1386, 427] width 162 height 14
click at [1311, 486] on img at bounding box center [1316, 490] width 67 height 74
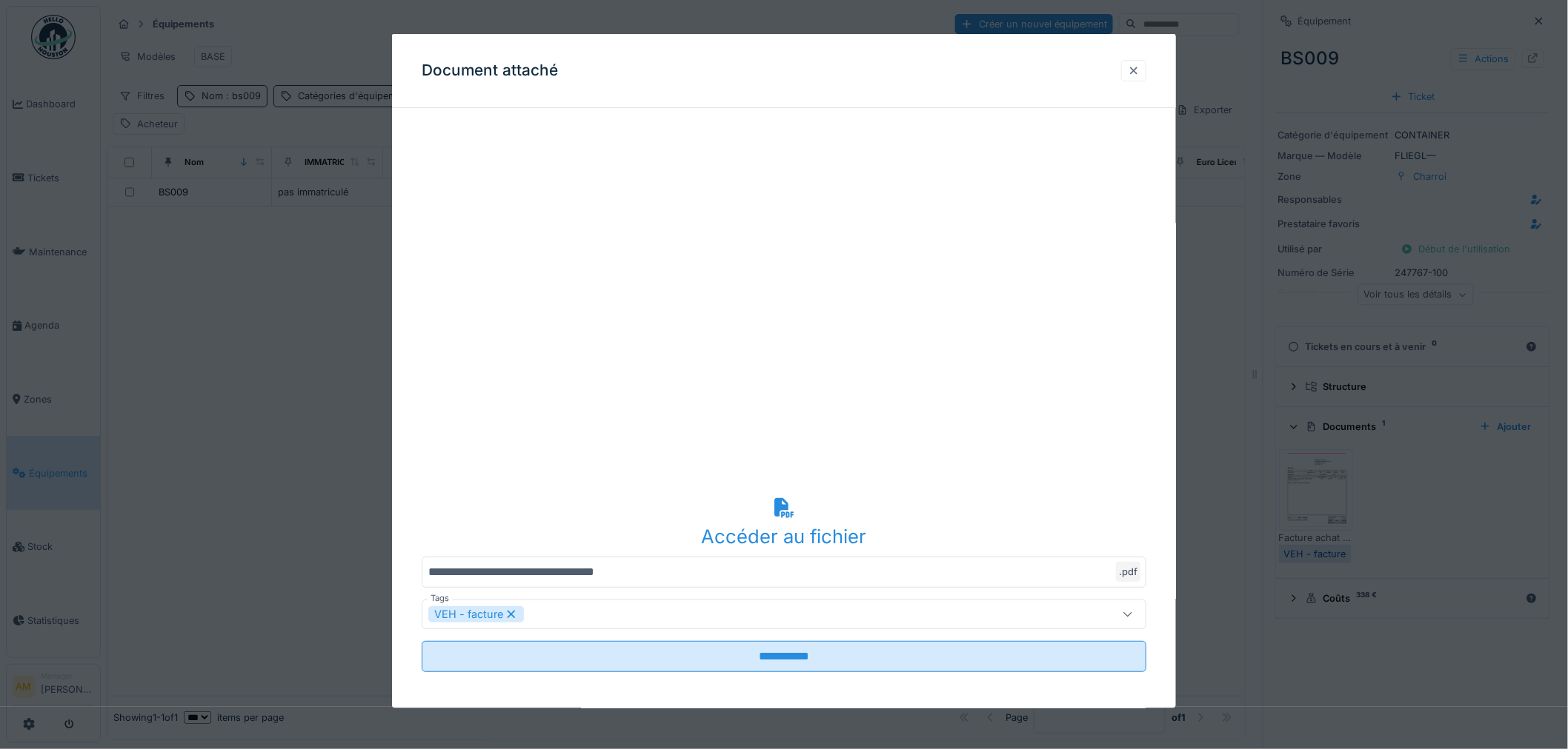
click at [1140, 76] on div at bounding box center [1134, 70] width 12 height 14
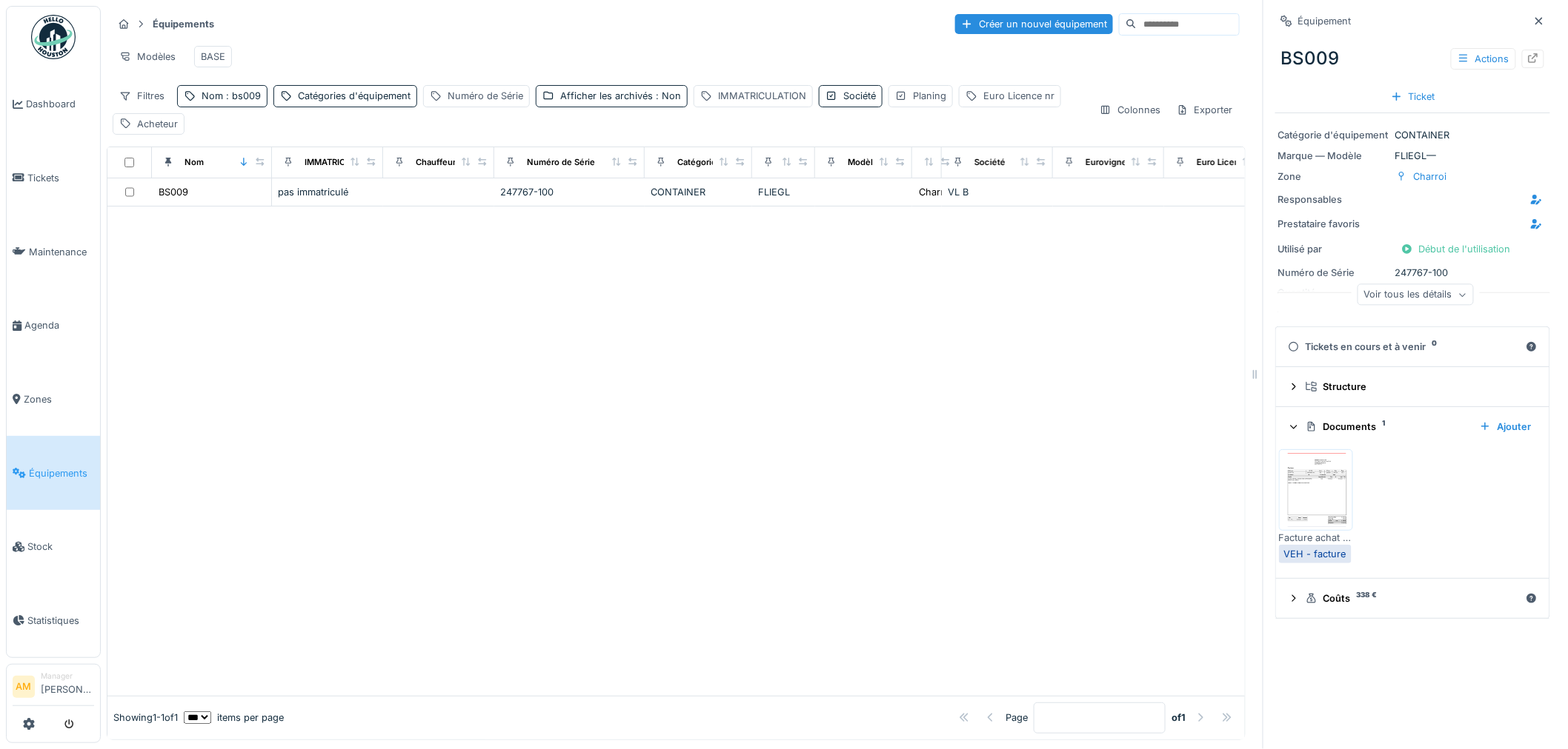
drag, startPoint x: 639, startPoint y: 391, endPoint x: 327, endPoint y: 238, distance: 347.5
click at [636, 380] on div at bounding box center [676, 451] width 1137 height 489
click at [254, 101] on span ": bs009" at bounding box center [242, 95] width 38 height 11
drag, startPoint x: 241, startPoint y: 183, endPoint x: -125, endPoint y: 173, distance: 366.1
click at [0, 173] on html "Dashboard Tickets Maintenance Agenda Zones Équipements Stock Statistiques AM Ma…" at bounding box center [784, 374] width 1568 height 749
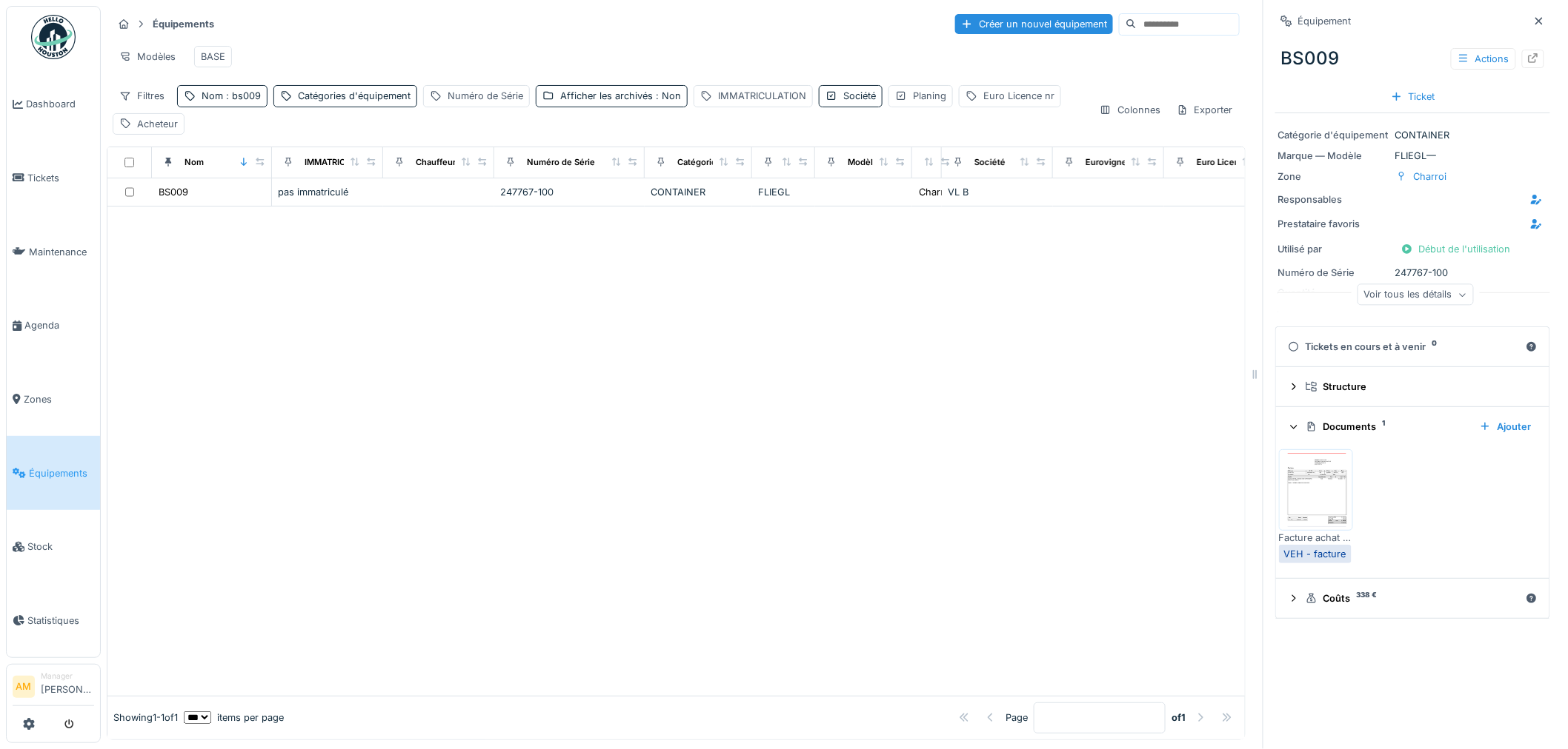
click at [574, 419] on div at bounding box center [676, 451] width 1137 height 489
